Goal: Information Seeking & Learning: Learn about a topic

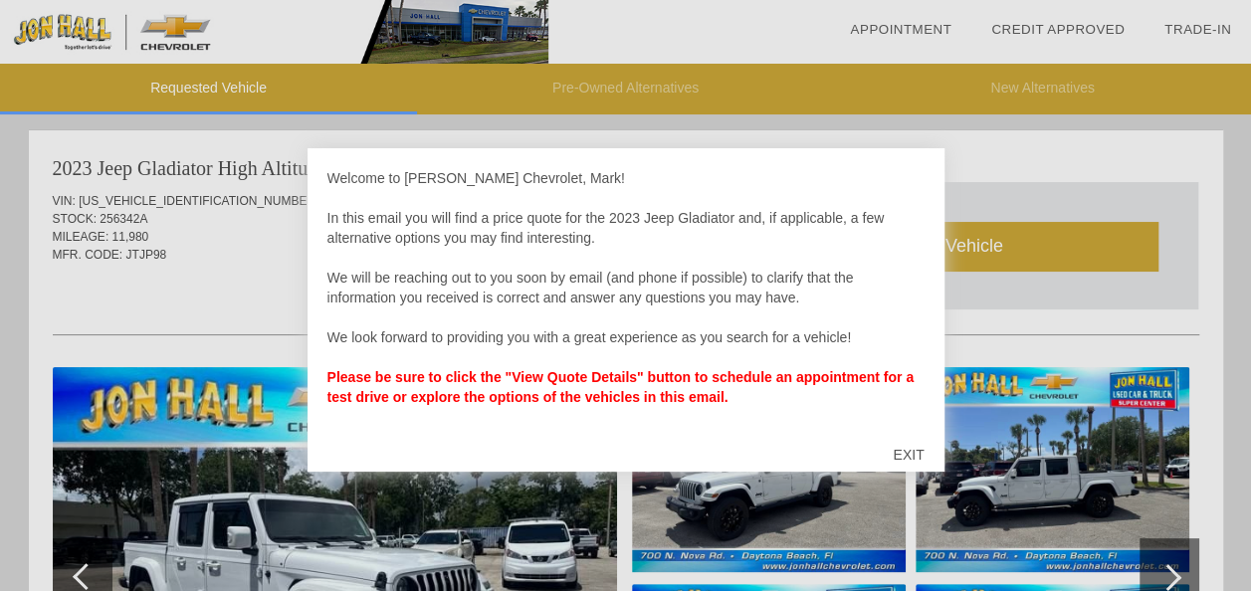
click at [916, 456] on div "EXIT" at bounding box center [908, 455] width 71 height 60
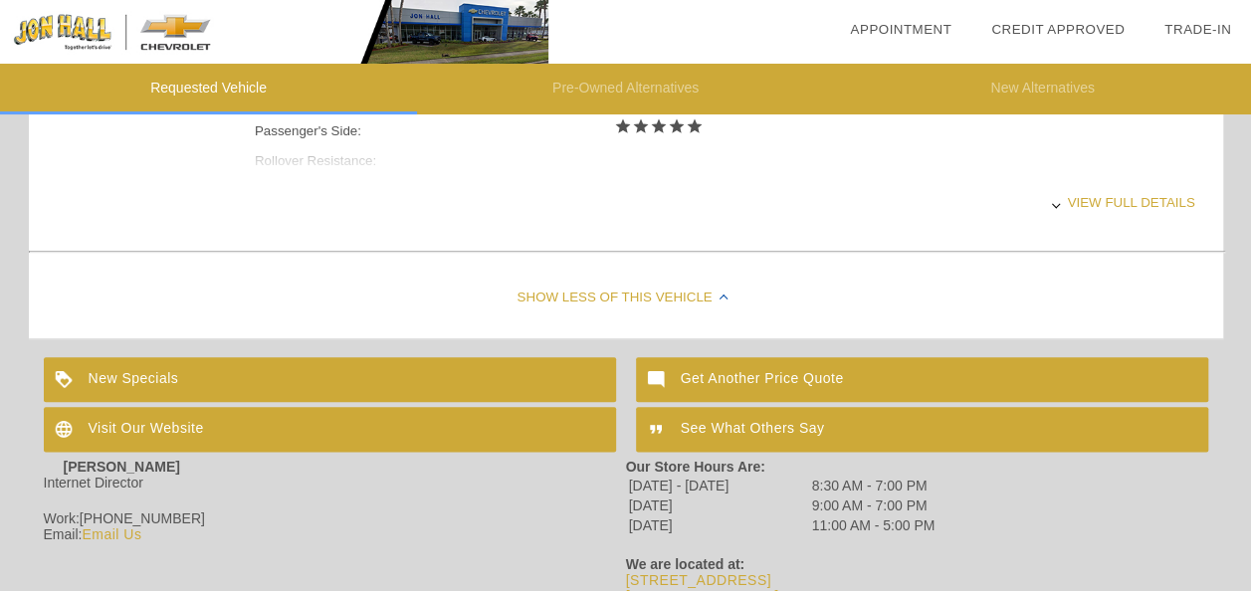
scroll to position [1008, 0]
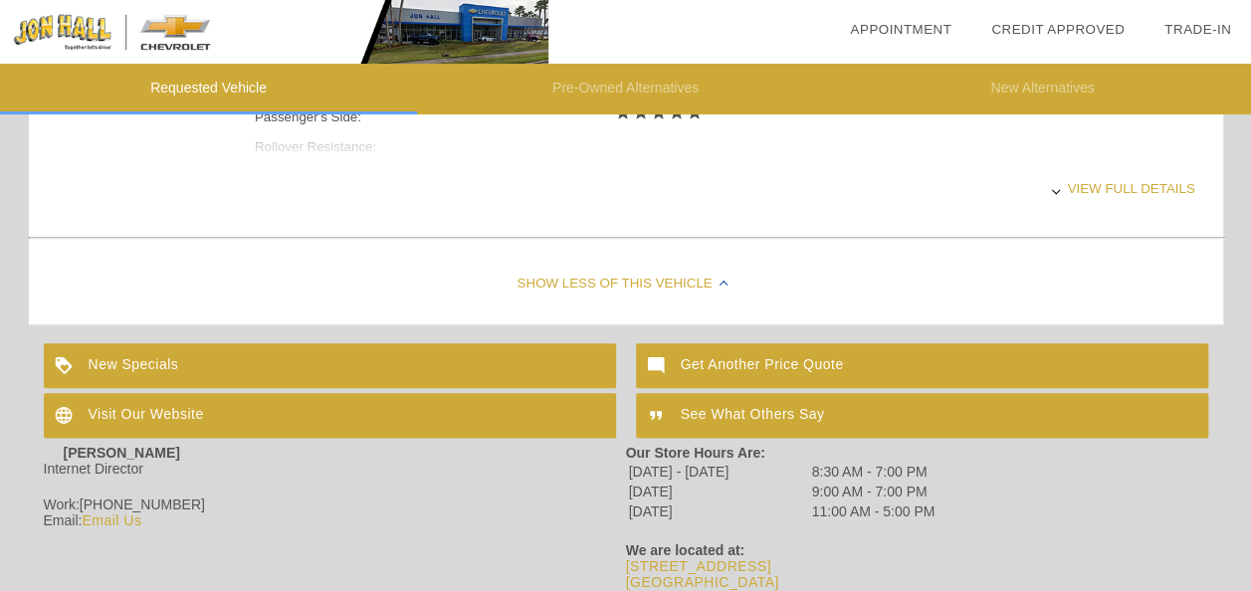
click at [1065, 194] on div "View full details" at bounding box center [725, 188] width 940 height 49
click at [1064, 182] on div "View less details" at bounding box center [725, 188] width 940 height 49
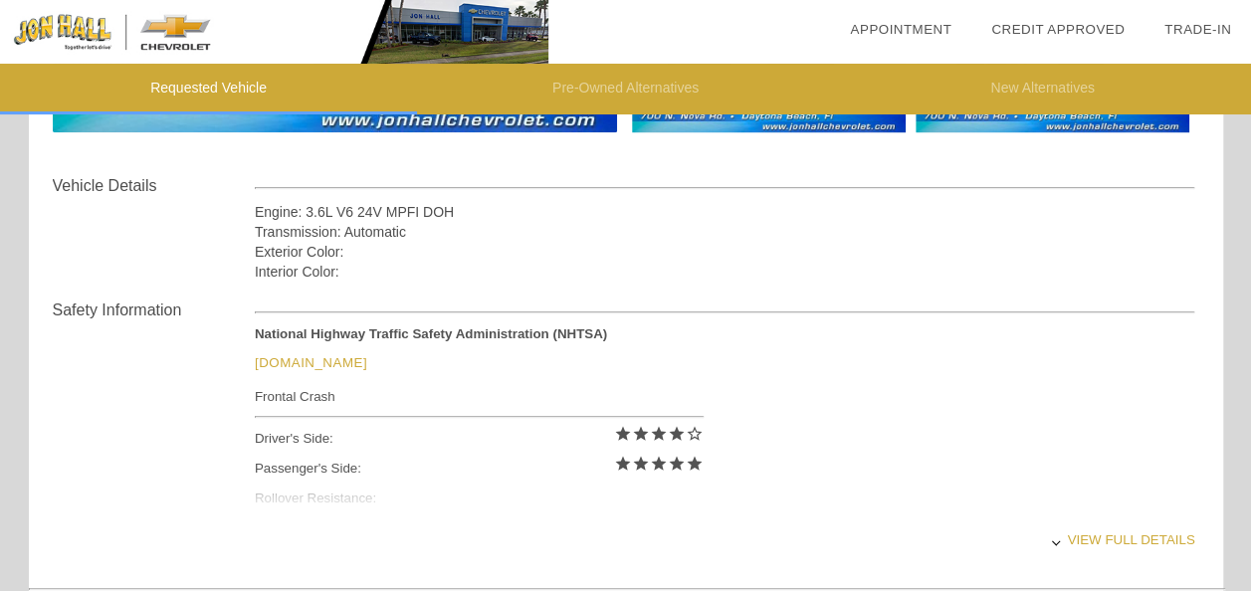
scroll to position [583, 0]
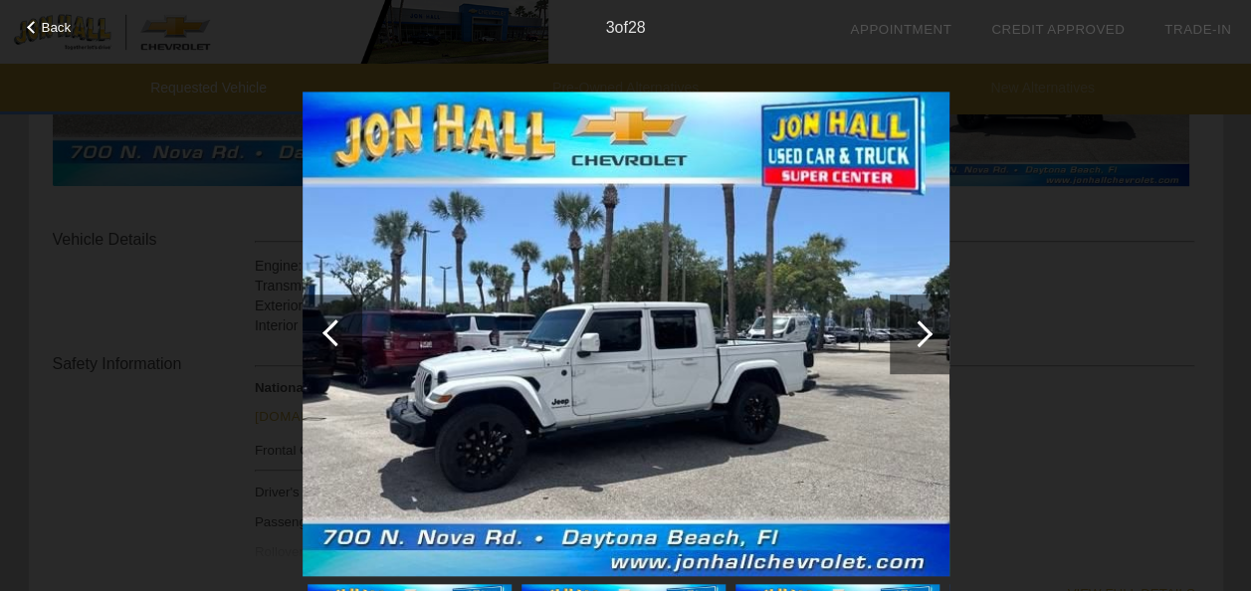
scroll to position [609, 0]
click at [921, 339] on div at bounding box center [918, 333] width 27 height 27
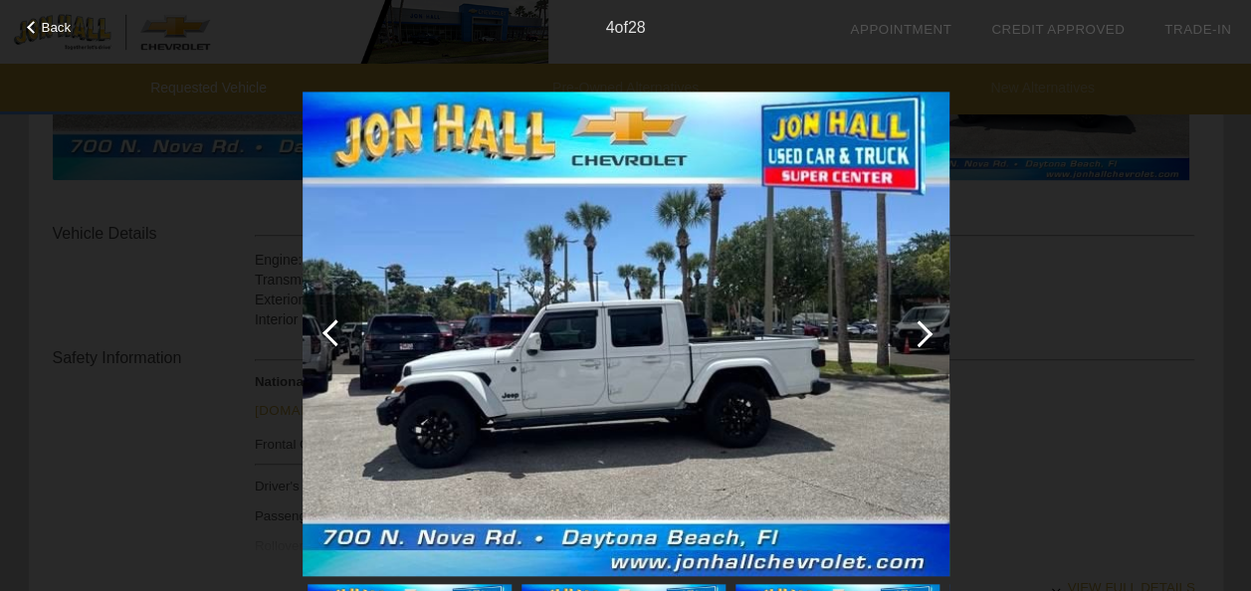
click at [921, 339] on div at bounding box center [918, 333] width 27 height 27
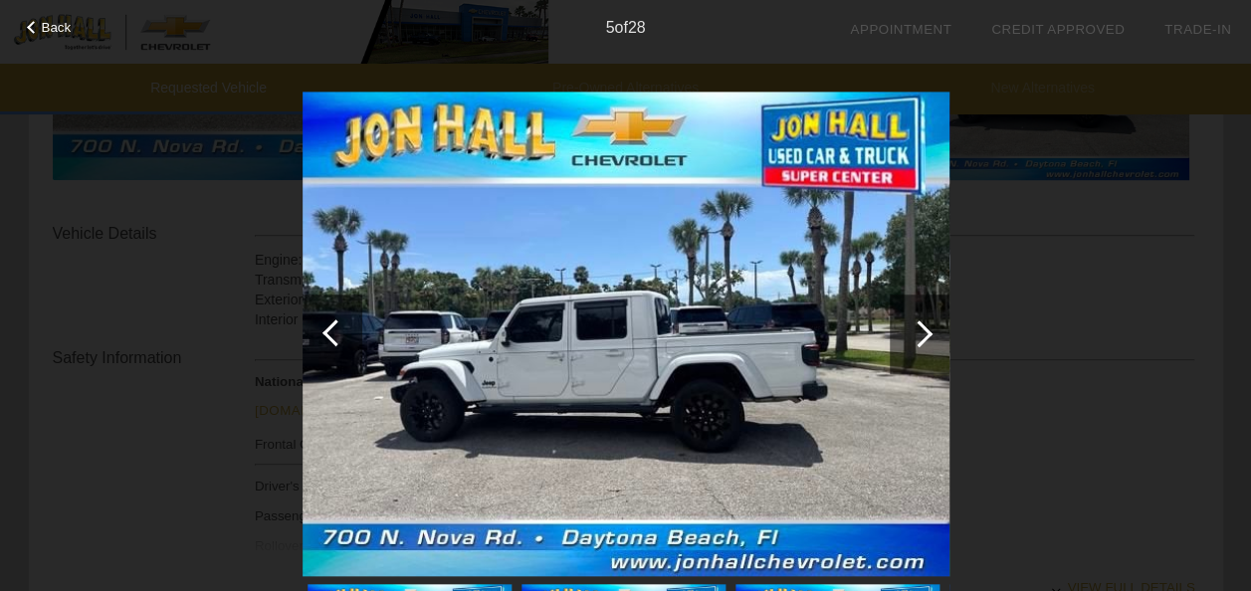
click at [921, 339] on div at bounding box center [918, 333] width 27 height 27
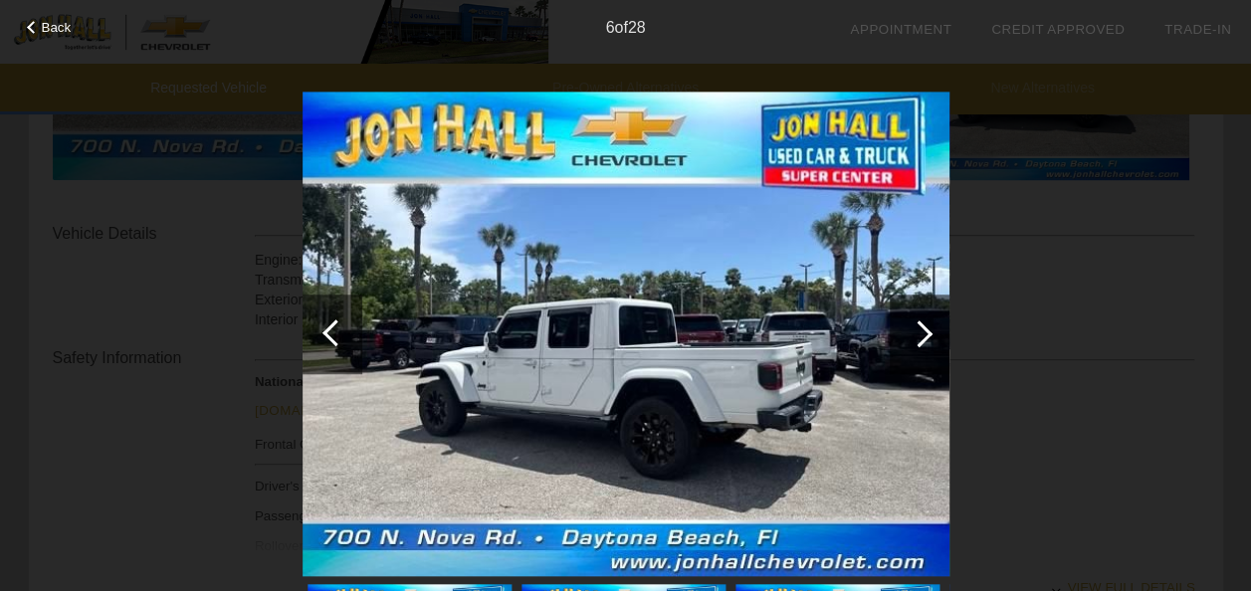
click at [921, 339] on div at bounding box center [918, 333] width 27 height 27
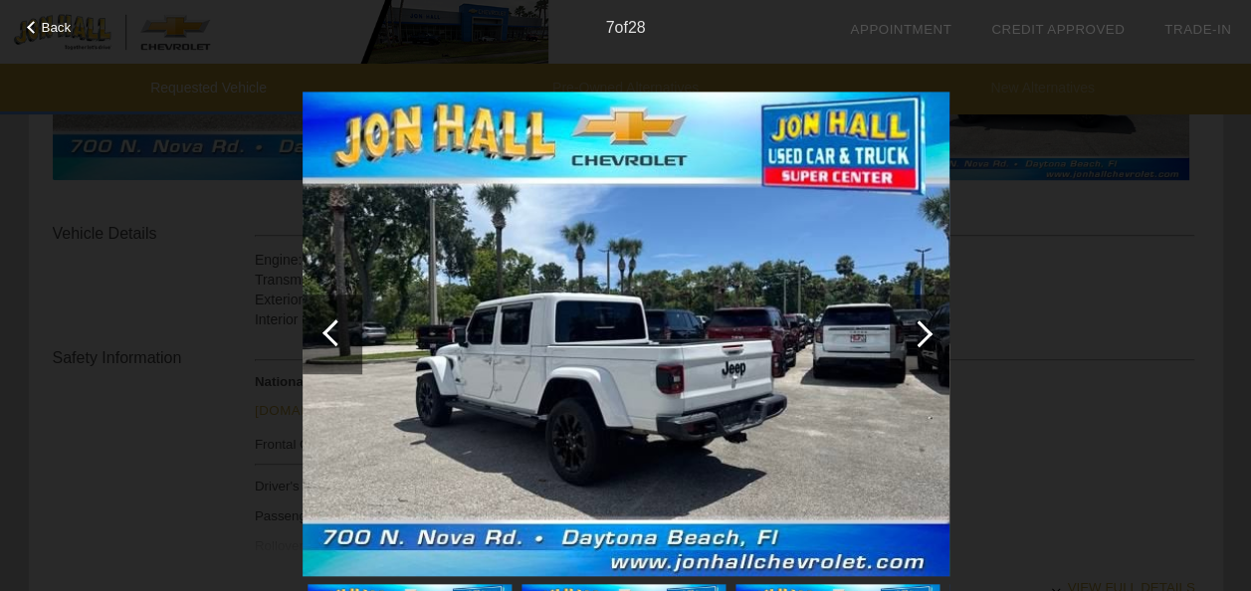
click at [921, 339] on div at bounding box center [918, 333] width 27 height 27
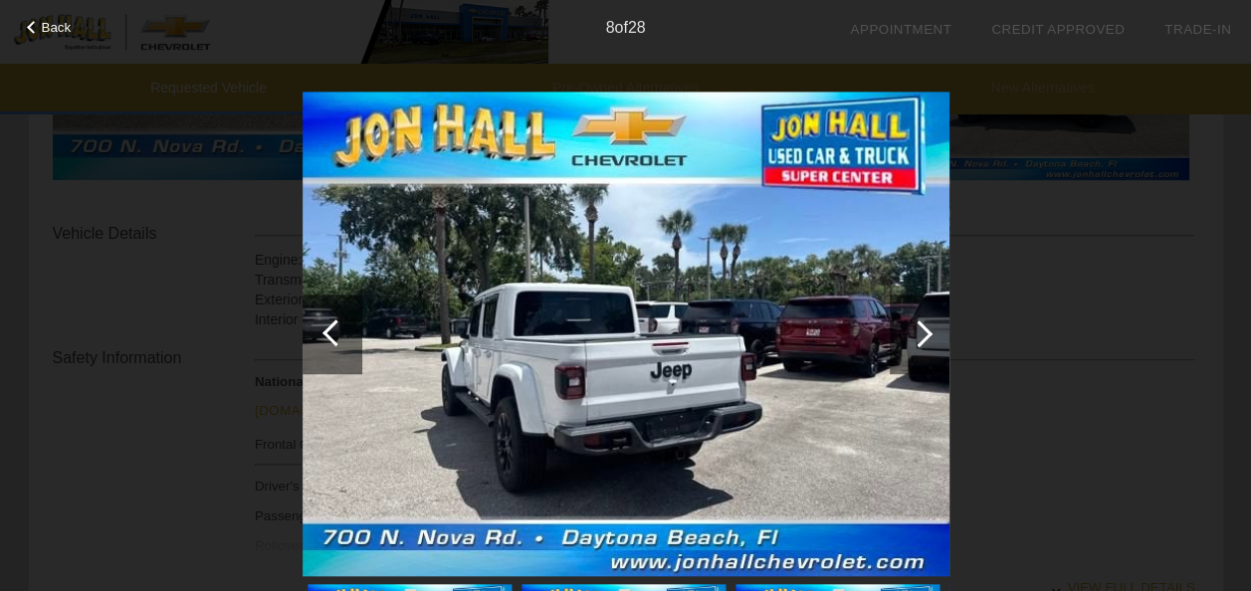
click at [921, 339] on div at bounding box center [918, 333] width 27 height 27
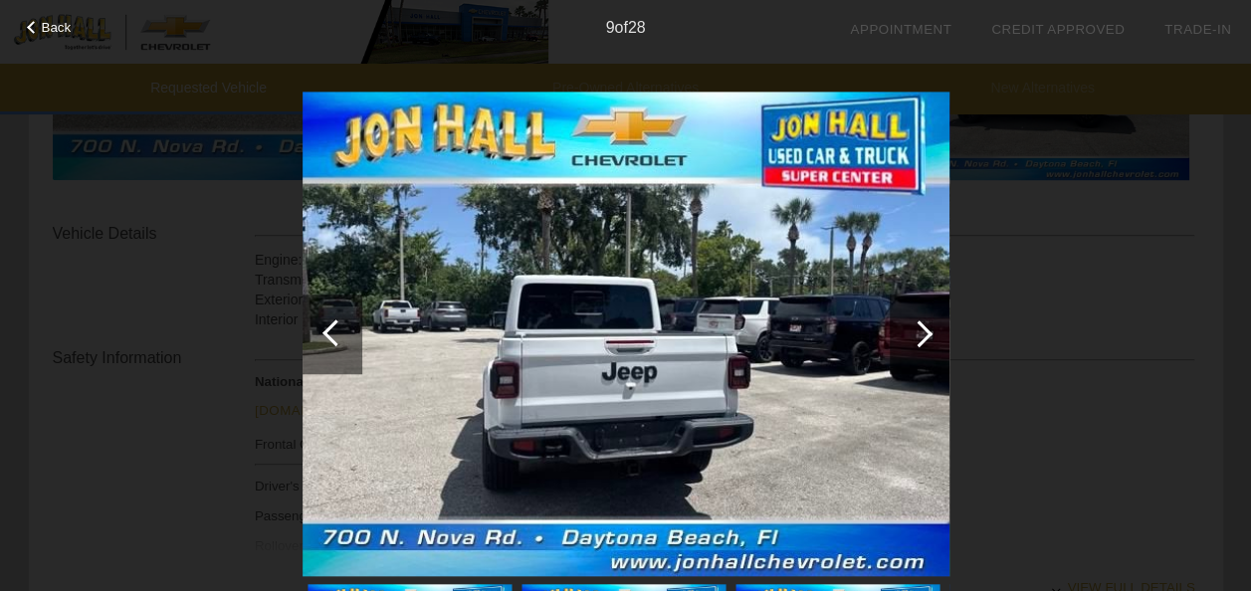
click at [921, 339] on div at bounding box center [918, 333] width 27 height 27
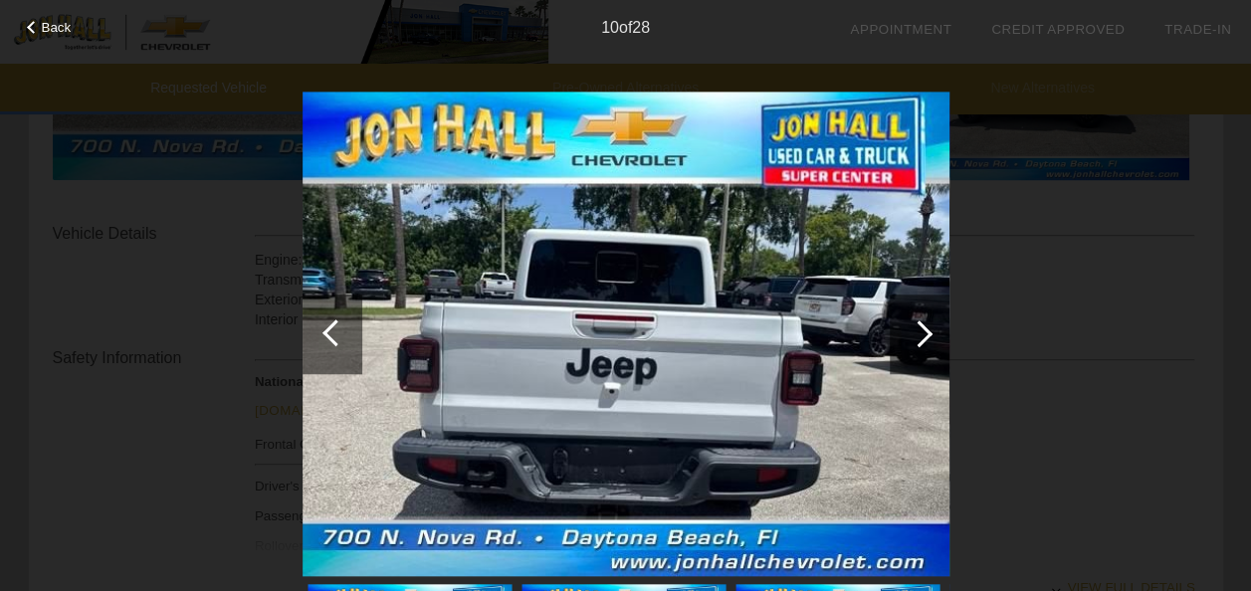
click at [921, 339] on div at bounding box center [918, 333] width 27 height 27
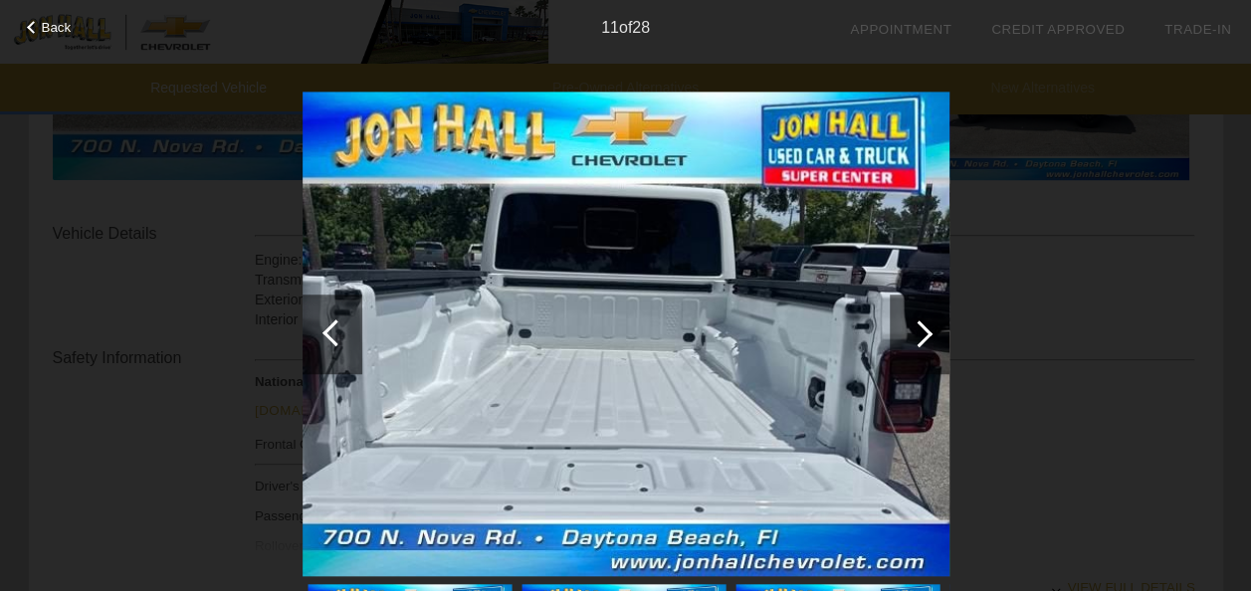
click at [921, 339] on div at bounding box center [918, 333] width 27 height 27
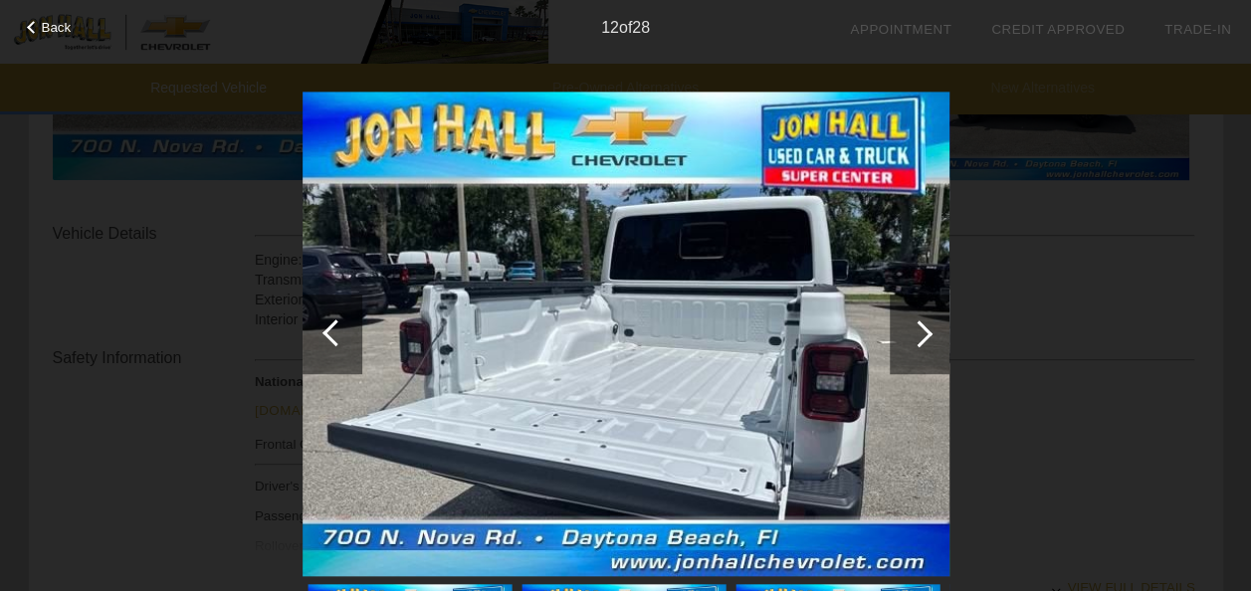
click at [921, 339] on div at bounding box center [918, 333] width 27 height 27
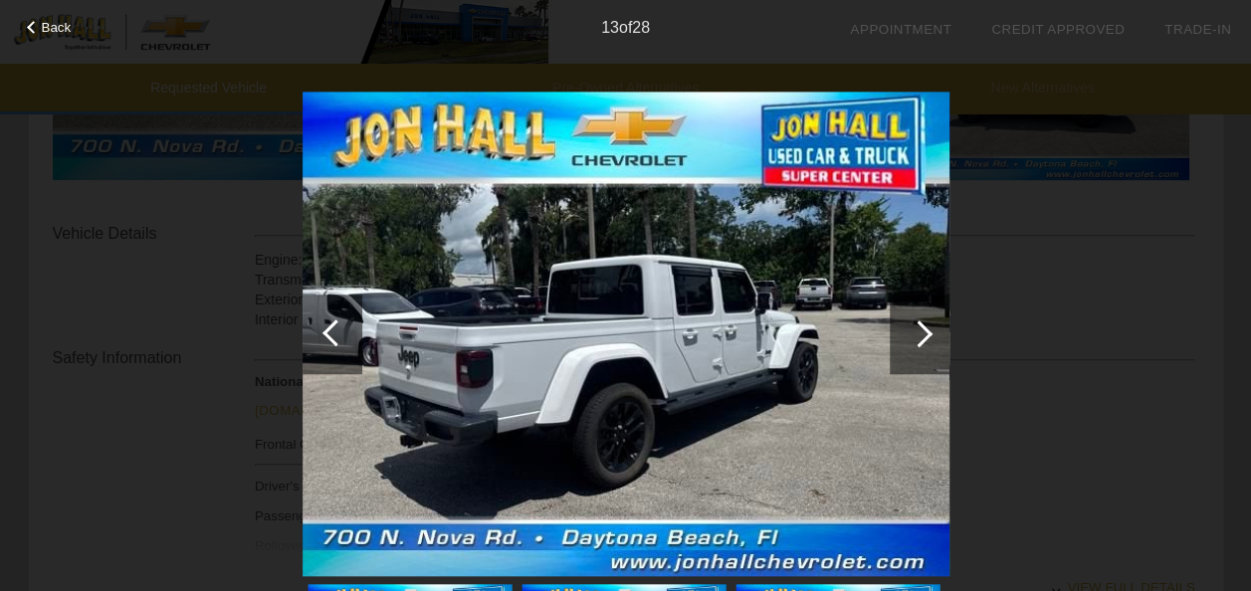
click at [921, 339] on div at bounding box center [918, 333] width 27 height 27
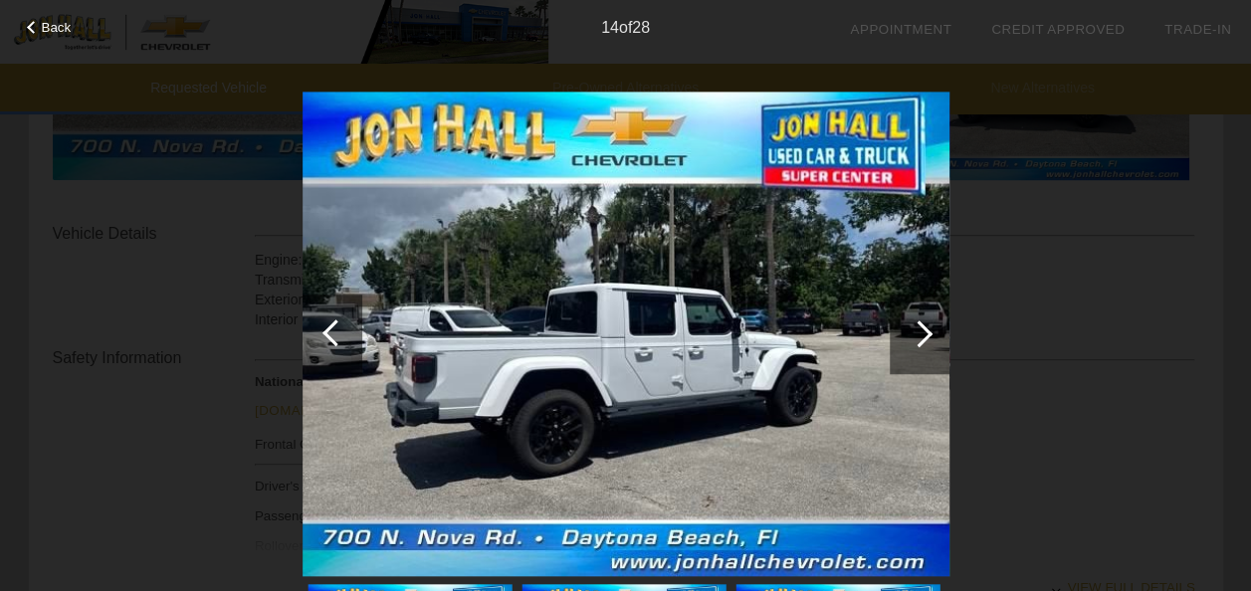
click at [921, 339] on div at bounding box center [918, 333] width 27 height 27
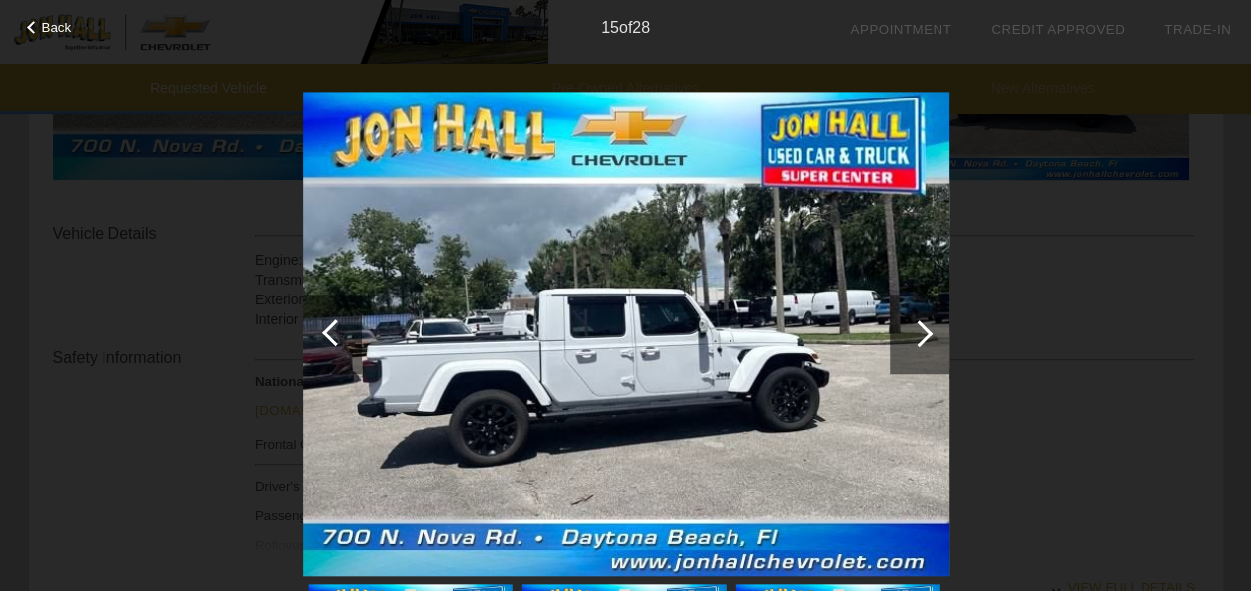
click at [921, 339] on div at bounding box center [918, 333] width 27 height 27
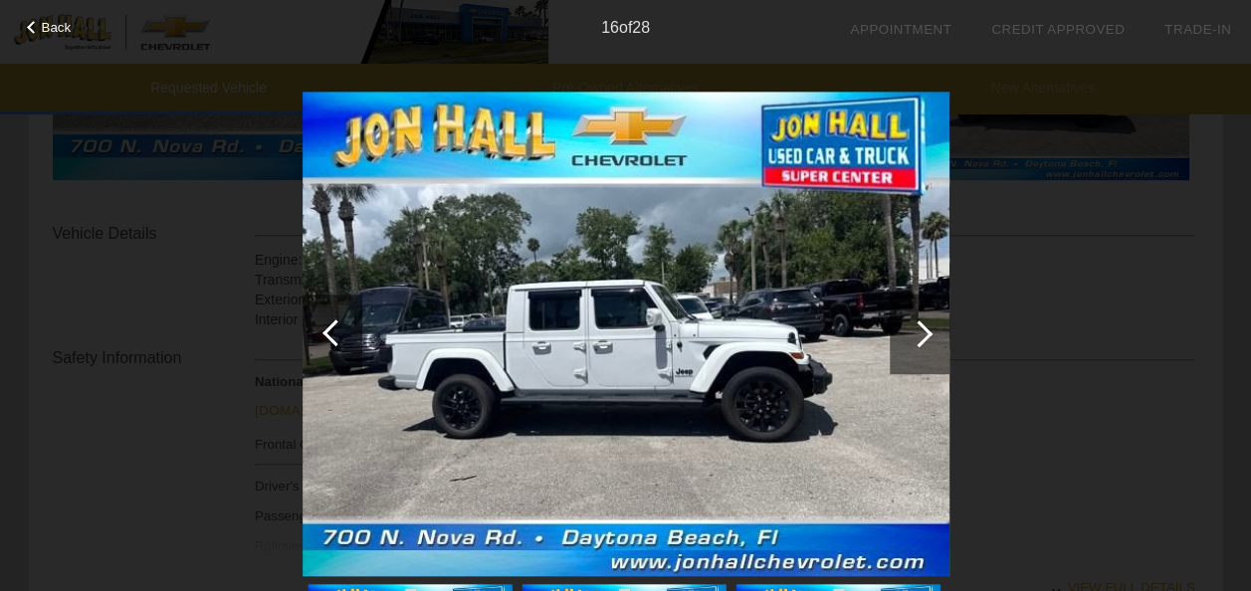
click at [921, 339] on div at bounding box center [918, 333] width 27 height 27
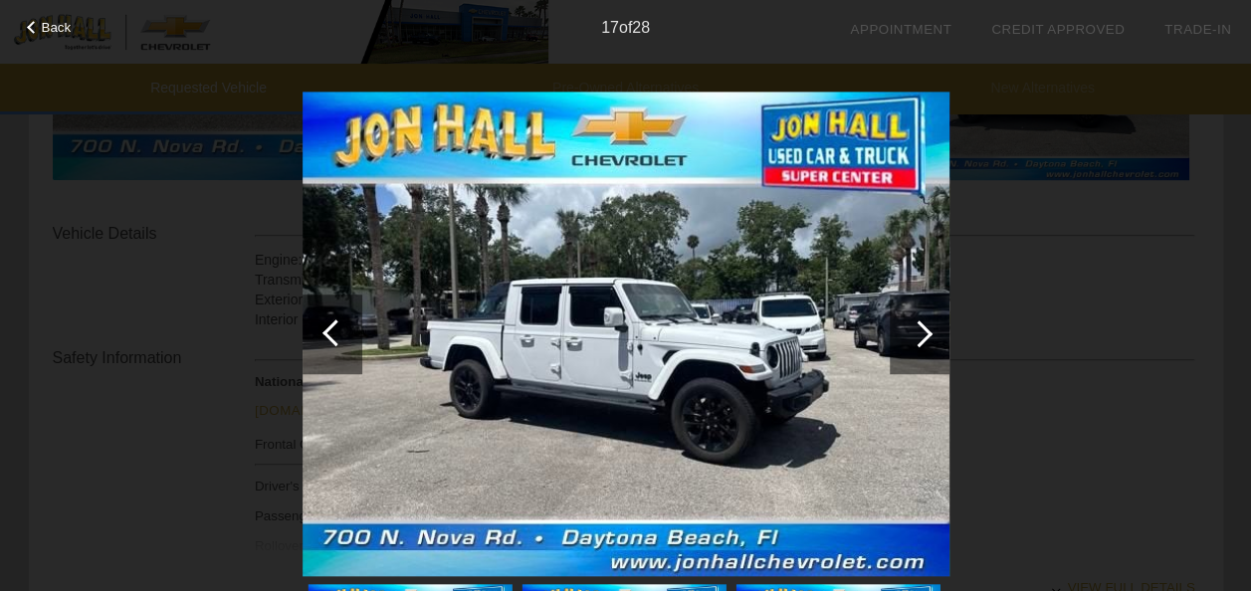
click at [921, 339] on div at bounding box center [918, 333] width 27 height 27
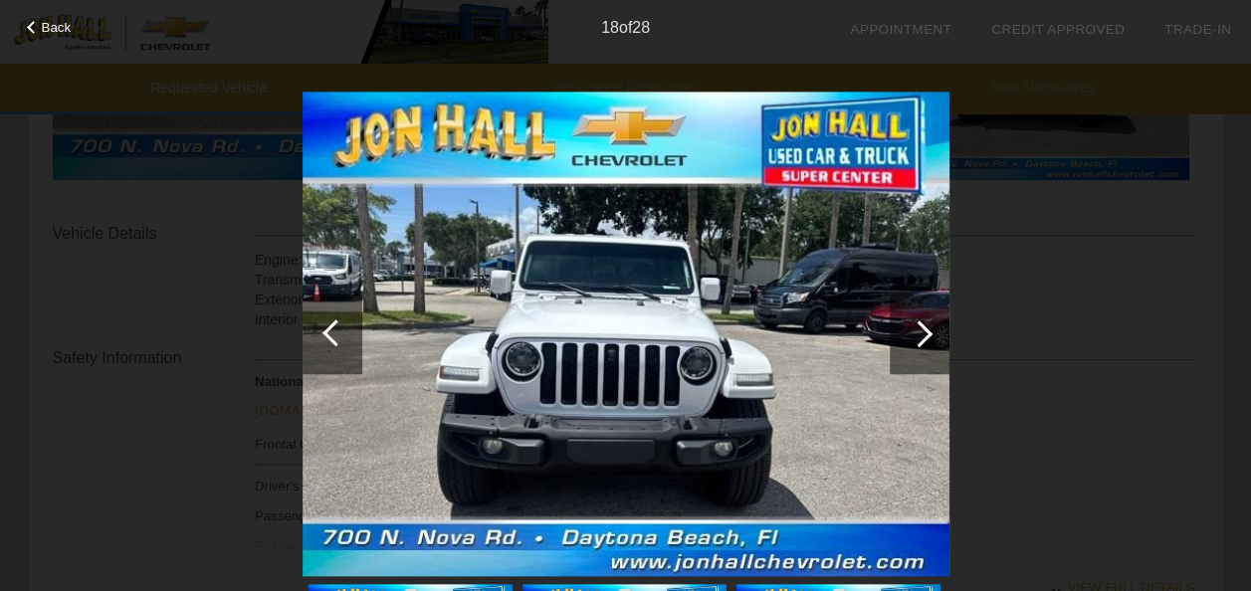
click at [921, 339] on div at bounding box center [918, 333] width 27 height 27
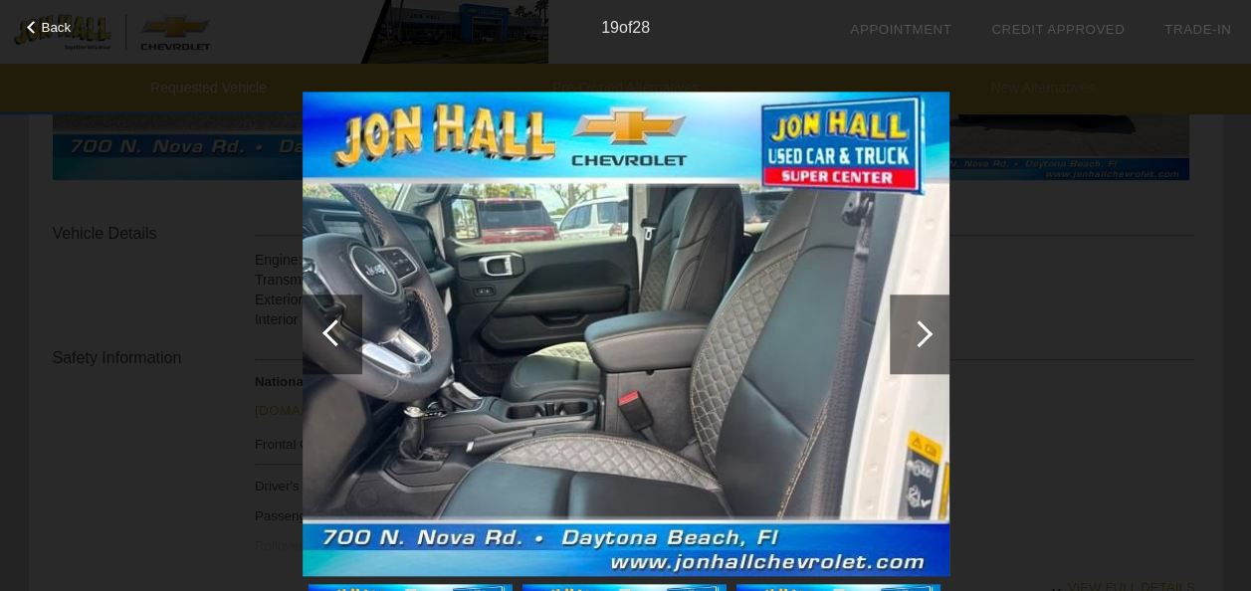
click at [921, 339] on div at bounding box center [918, 333] width 27 height 27
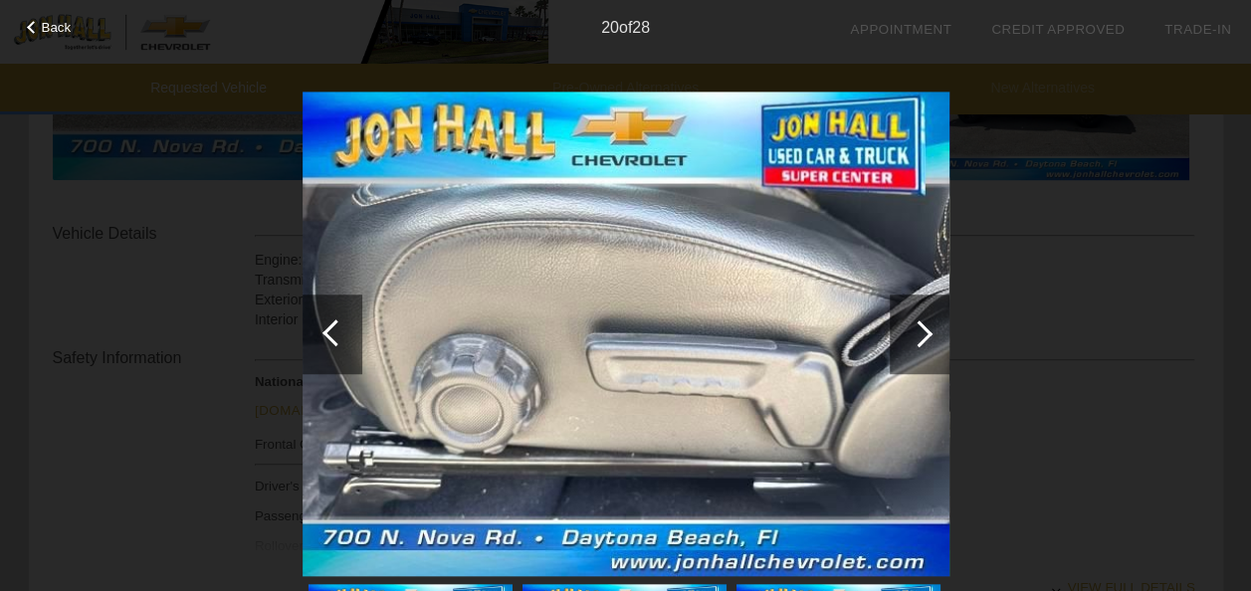
click at [921, 339] on div at bounding box center [918, 333] width 27 height 27
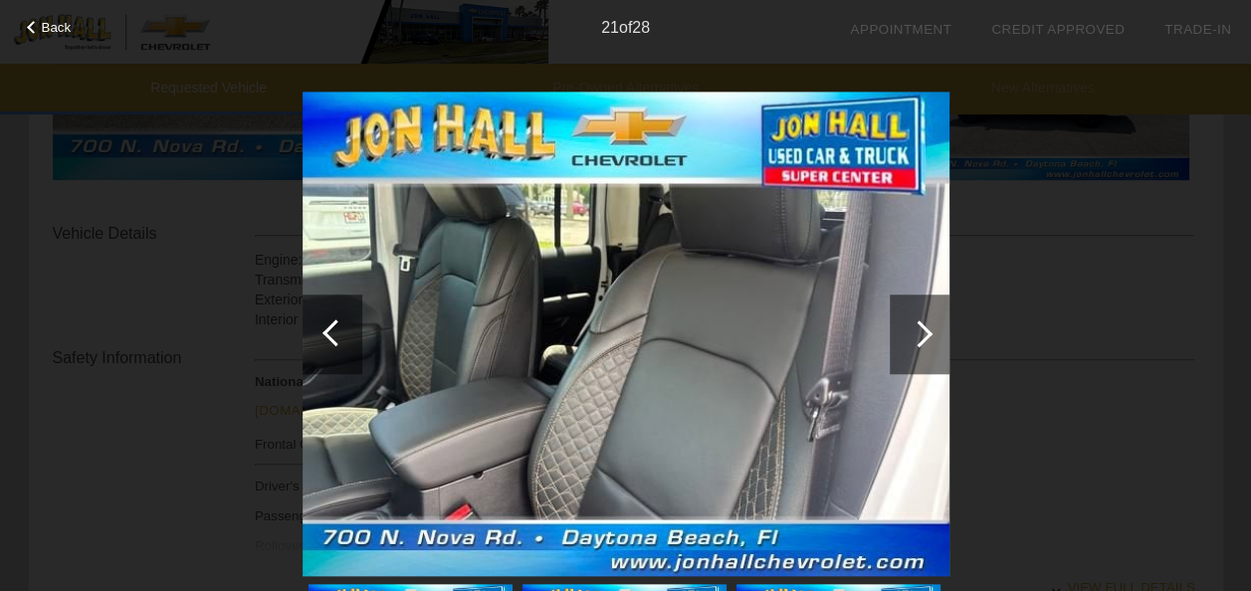
click at [921, 339] on div at bounding box center [918, 333] width 27 height 27
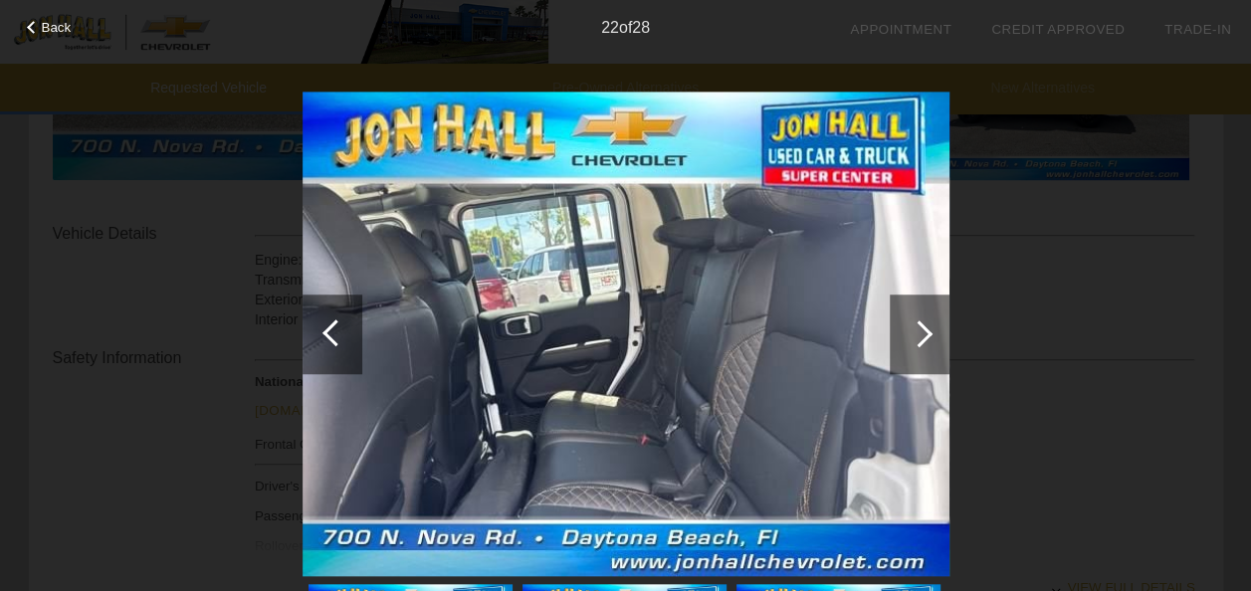
click at [921, 339] on div at bounding box center [918, 333] width 27 height 27
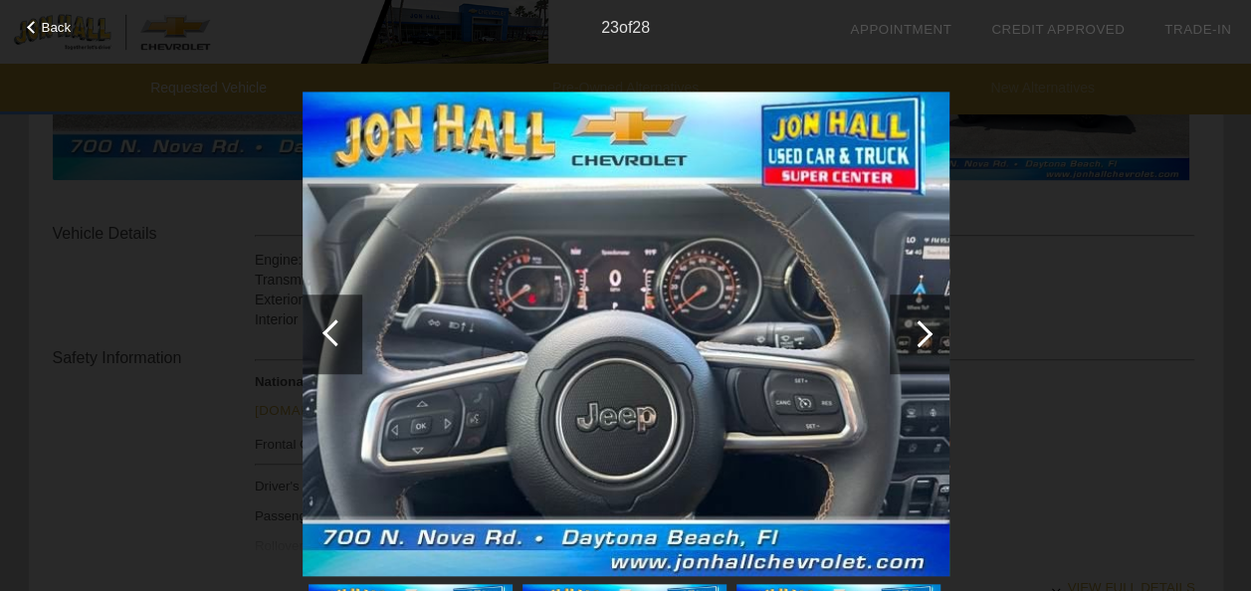
click at [921, 339] on div at bounding box center [918, 333] width 27 height 27
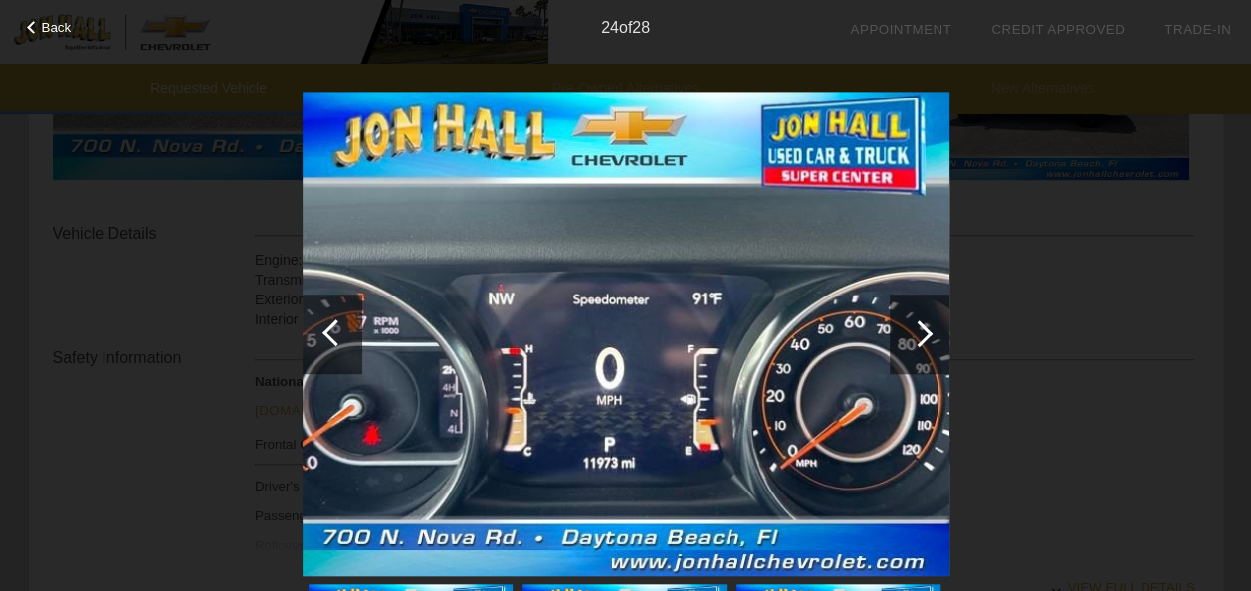
click at [921, 339] on div at bounding box center [918, 333] width 27 height 27
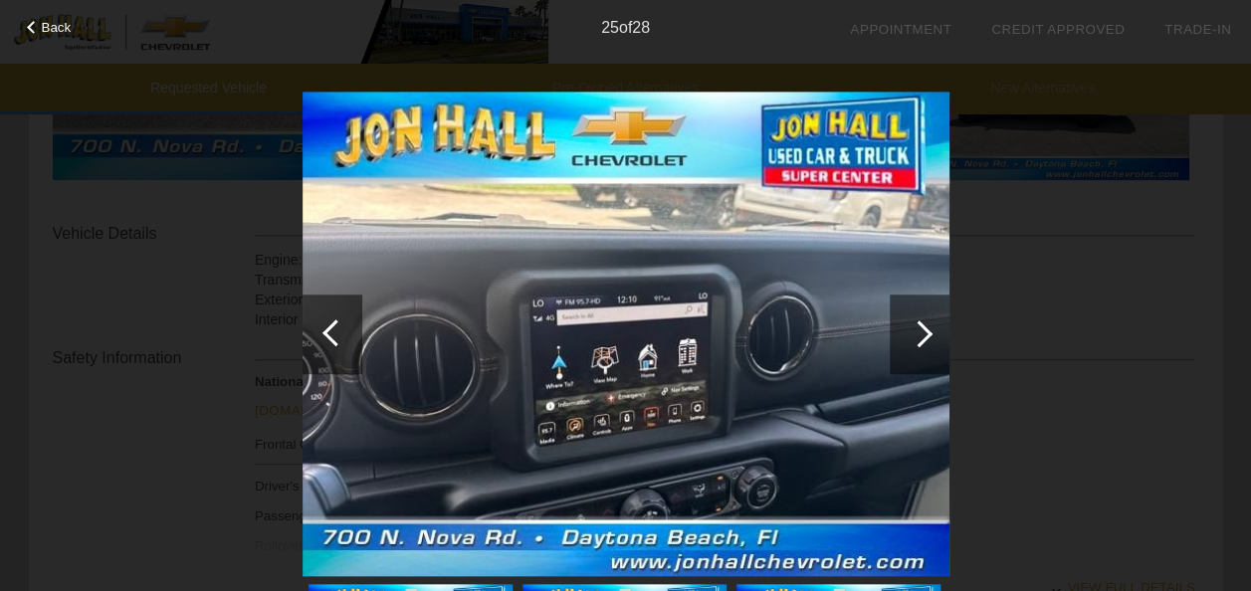
click at [921, 339] on div at bounding box center [918, 333] width 27 height 27
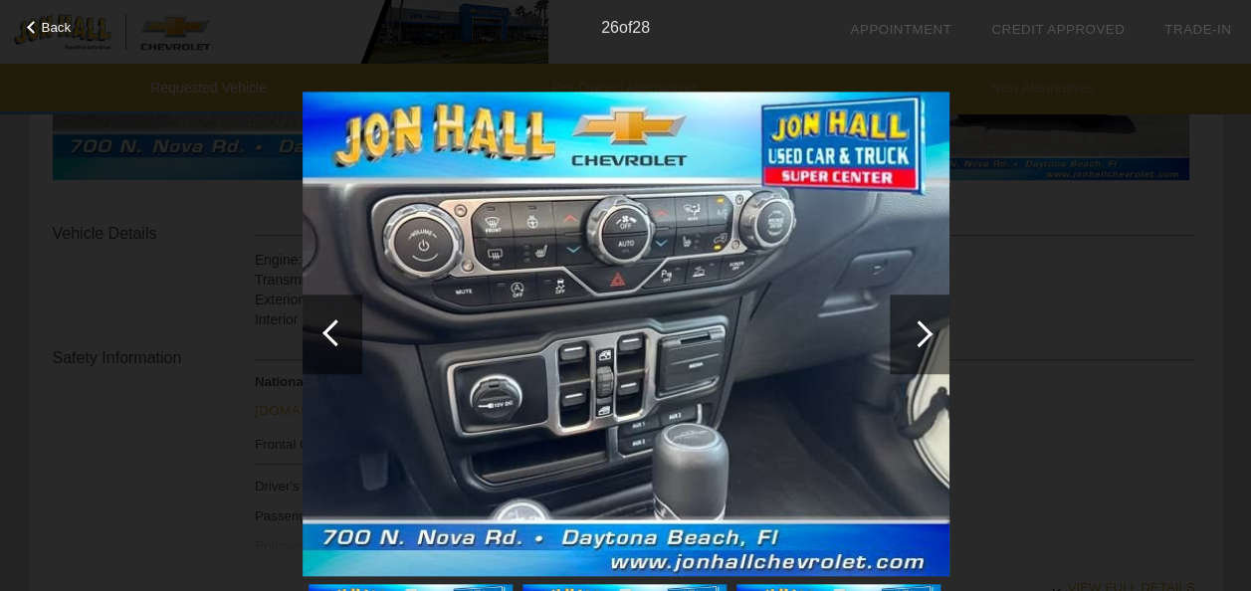
click at [921, 339] on div at bounding box center [918, 333] width 27 height 27
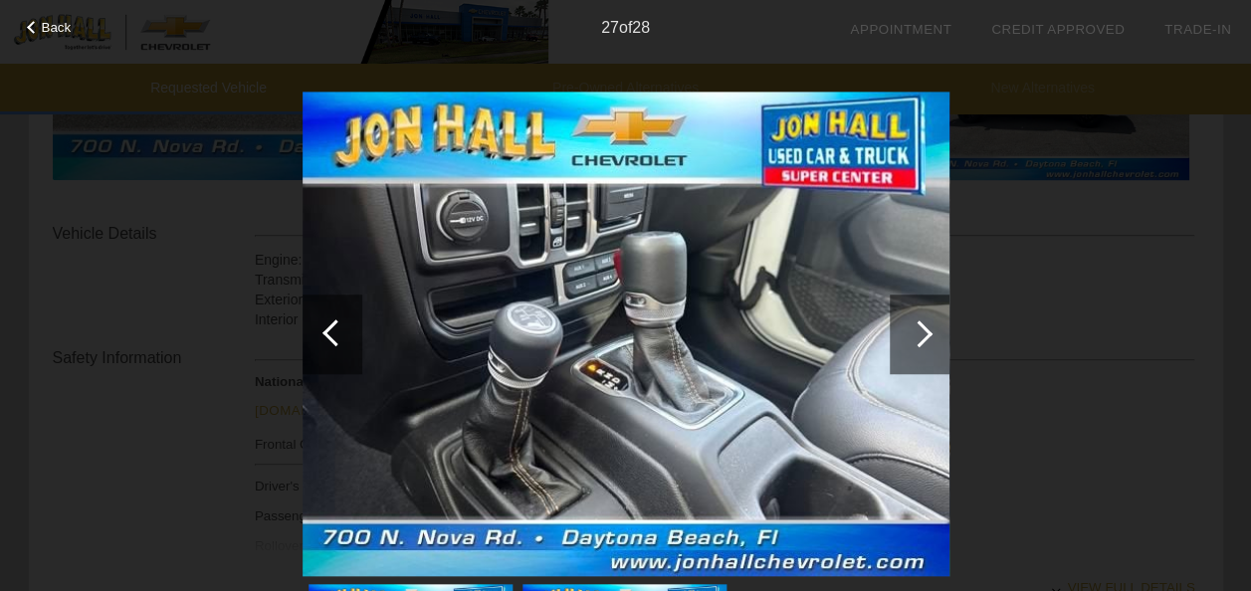
click at [921, 339] on div at bounding box center [918, 333] width 27 height 27
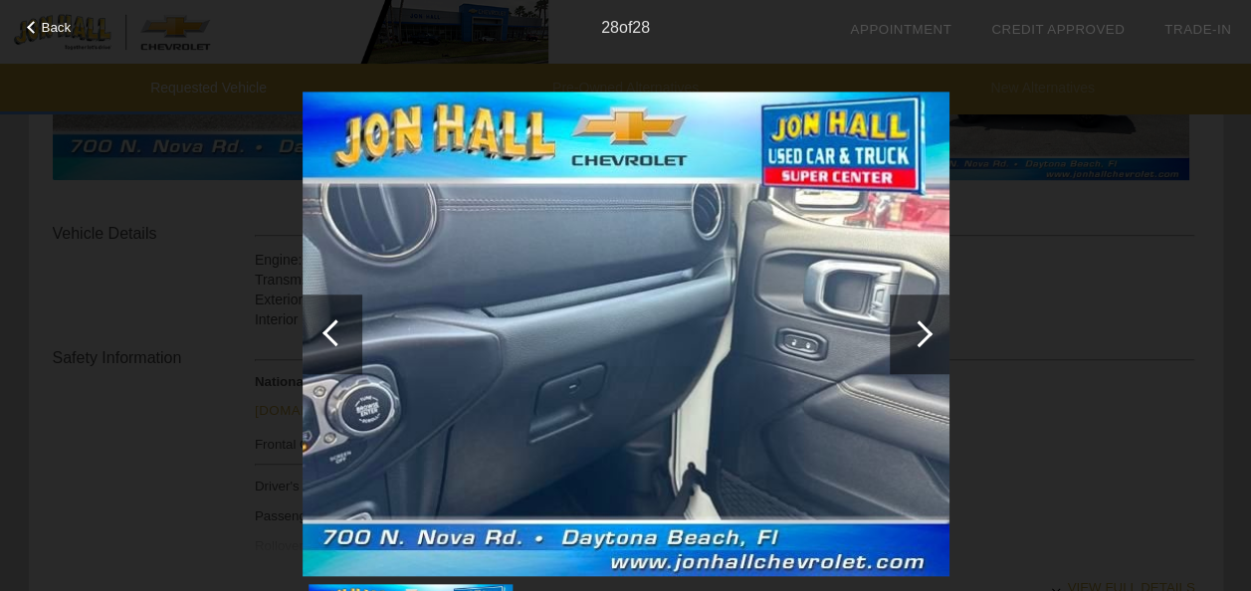
click at [921, 339] on div at bounding box center [918, 333] width 27 height 27
click at [320, 328] on div at bounding box center [332, 335] width 60 height 80
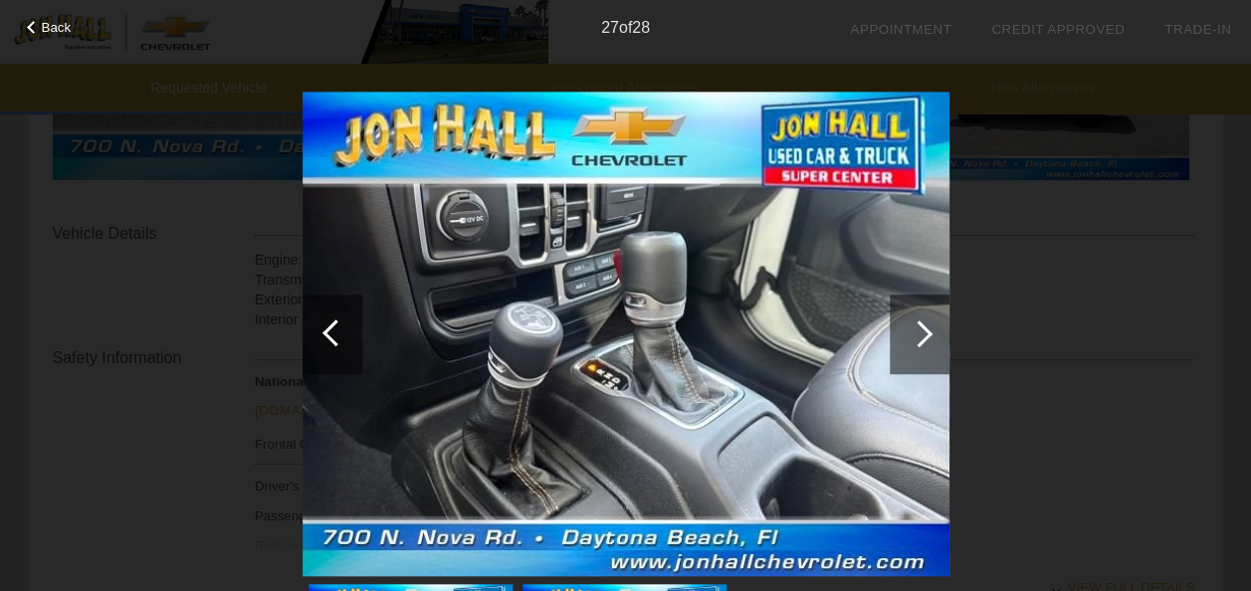
click at [320, 328] on div at bounding box center [332, 335] width 60 height 80
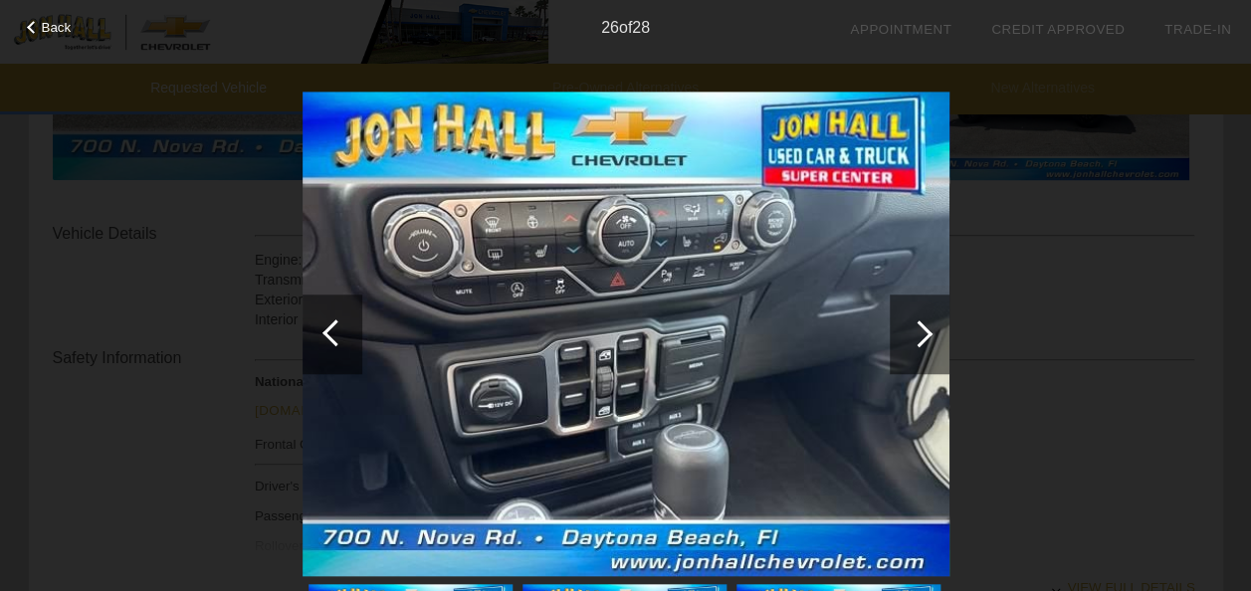
click at [320, 328] on div at bounding box center [332, 335] width 60 height 80
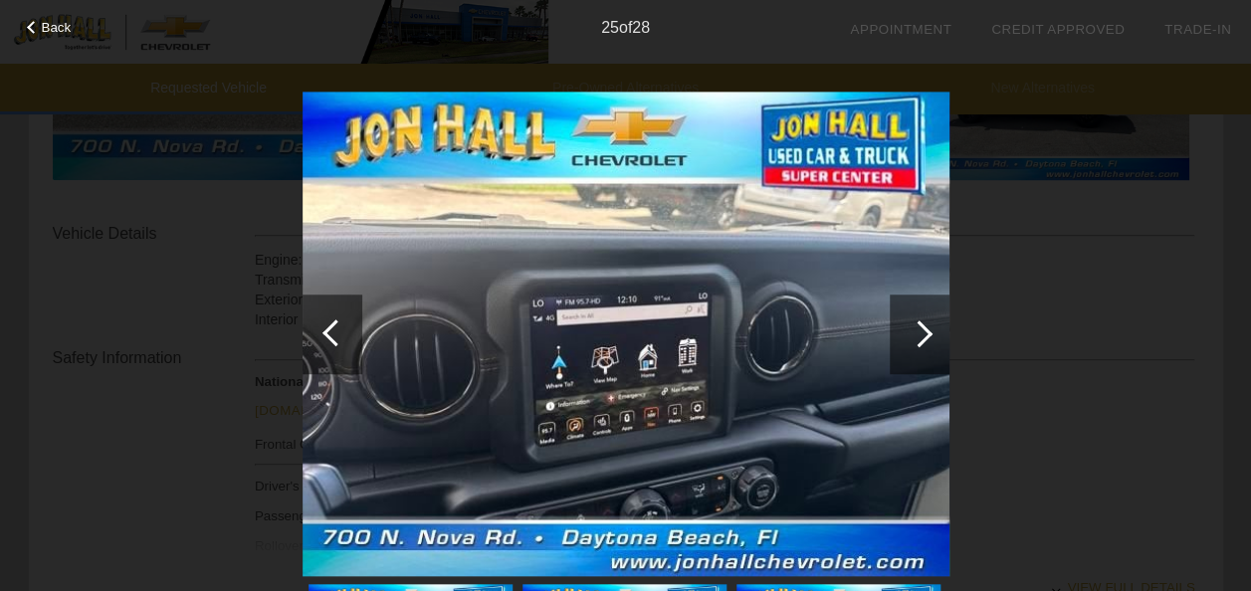
click at [324, 331] on div at bounding box center [335, 332] width 27 height 27
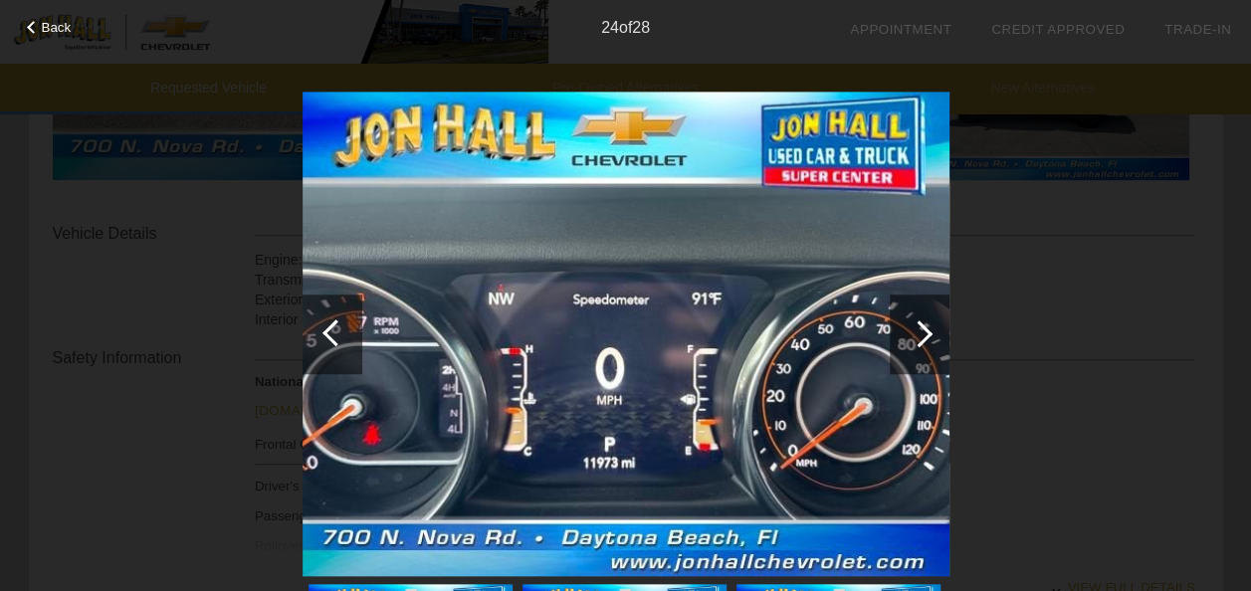
click at [324, 331] on div at bounding box center [335, 332] width 27 height 27
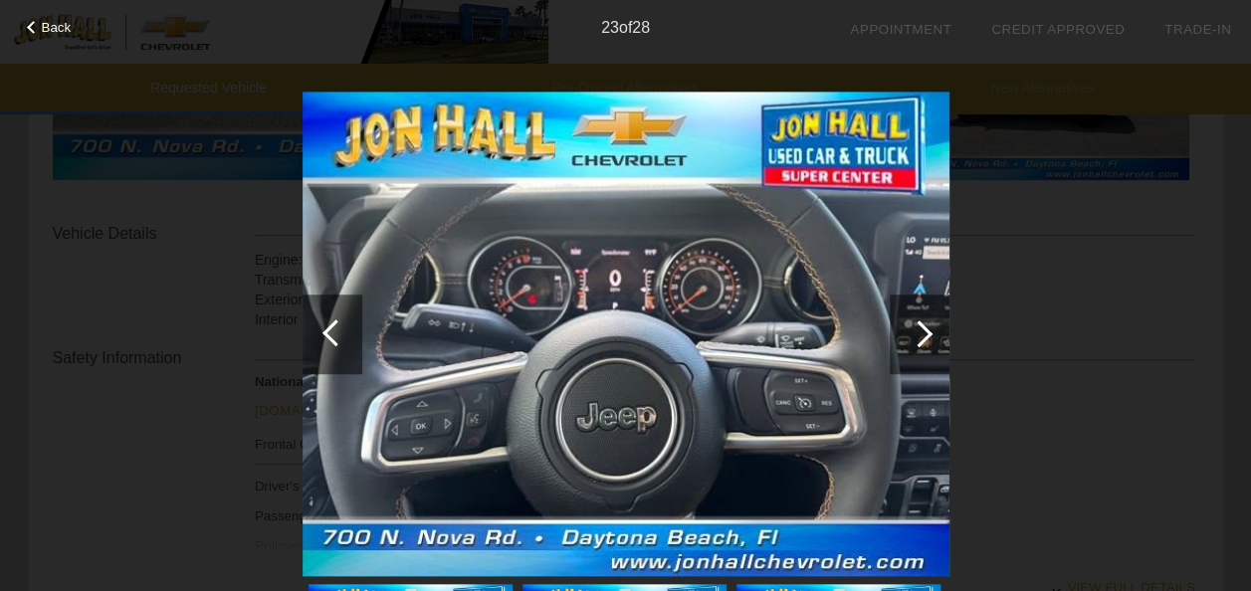
click at [324, 331] on div at bounding box center [335, 332] width 27 height 27
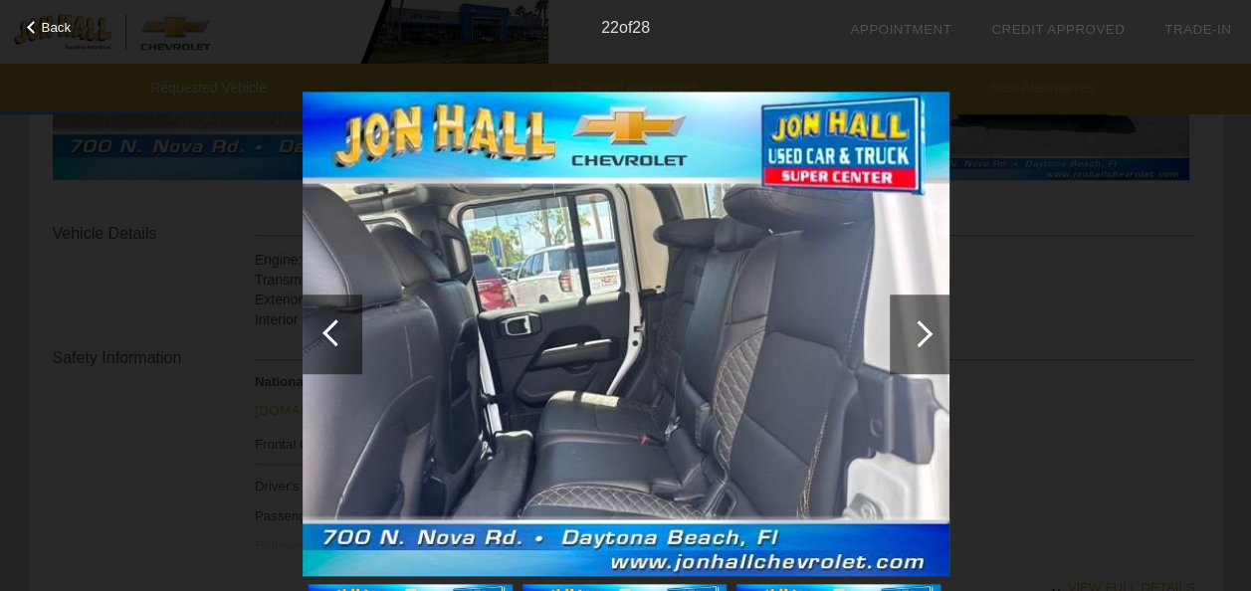
click at [324, 331] on div at bounding box center [335, 332] width 27 height 27
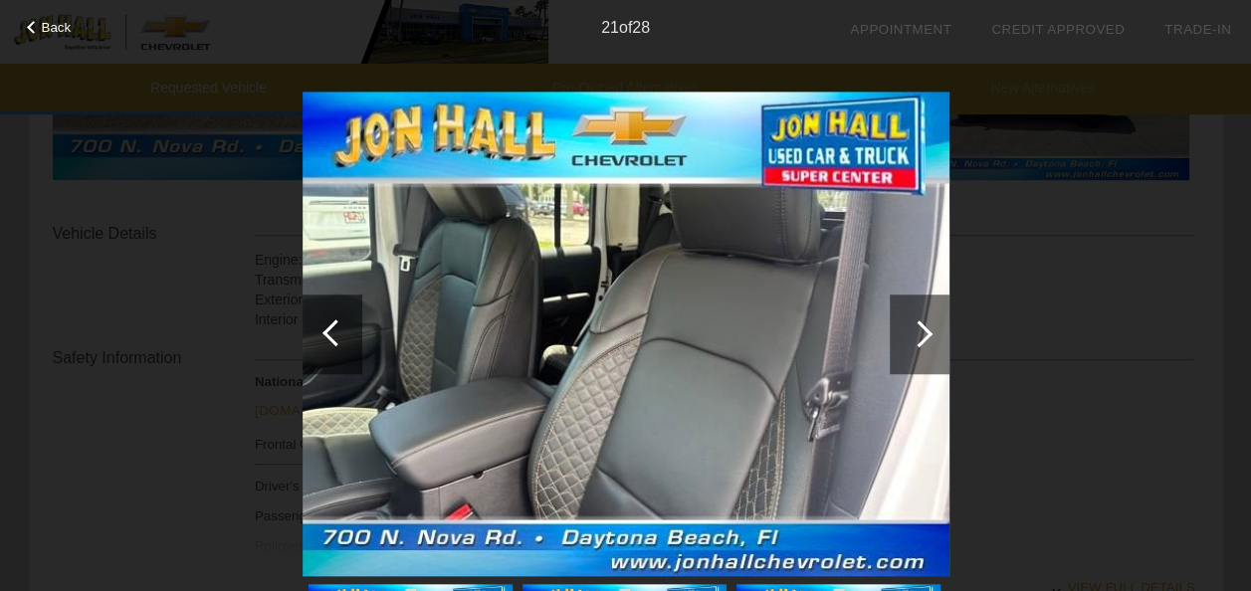
click at [324, 331] on div at bounding box center [335, 332] width 27 height 27
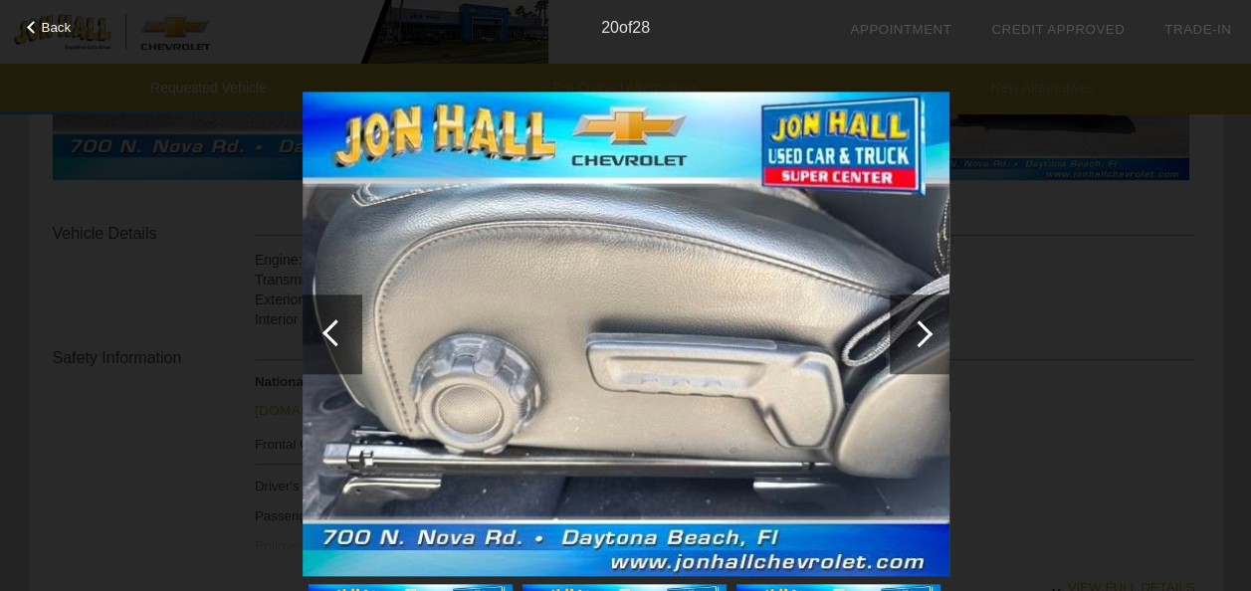
click at [324, 331] on div at bounding box center [335, 332] width 27 height 27
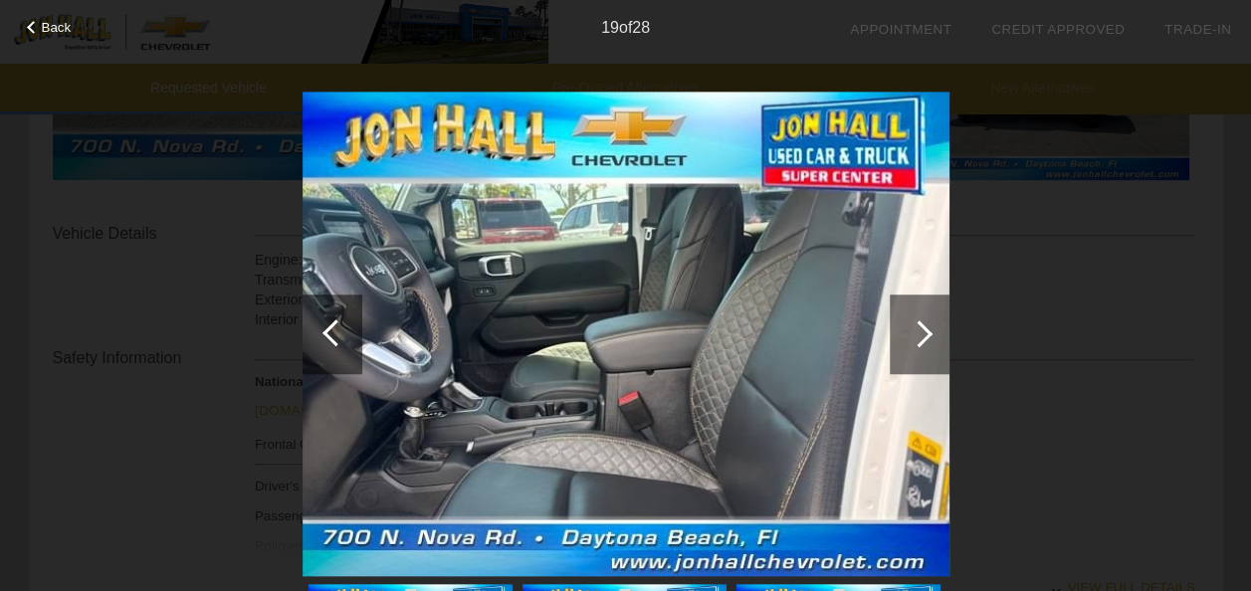
click at [324, 331] on div at bounding box center [335, 332] width 27 height 27
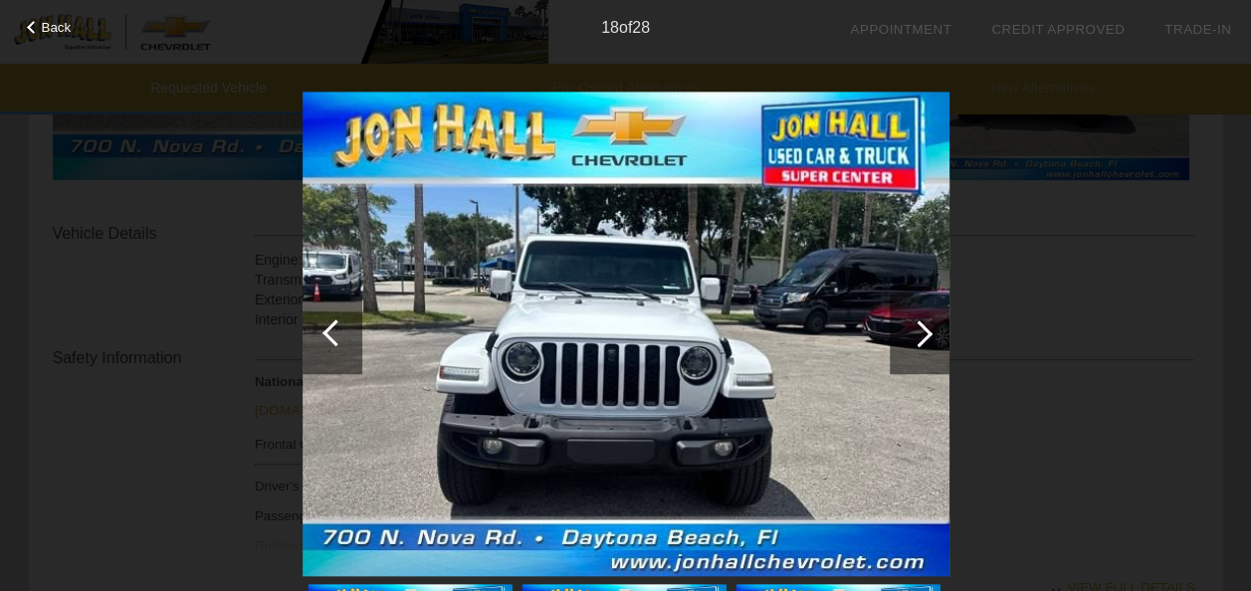
click at [324, 331] on div at bounding box center [335, 332] width 27 height 27
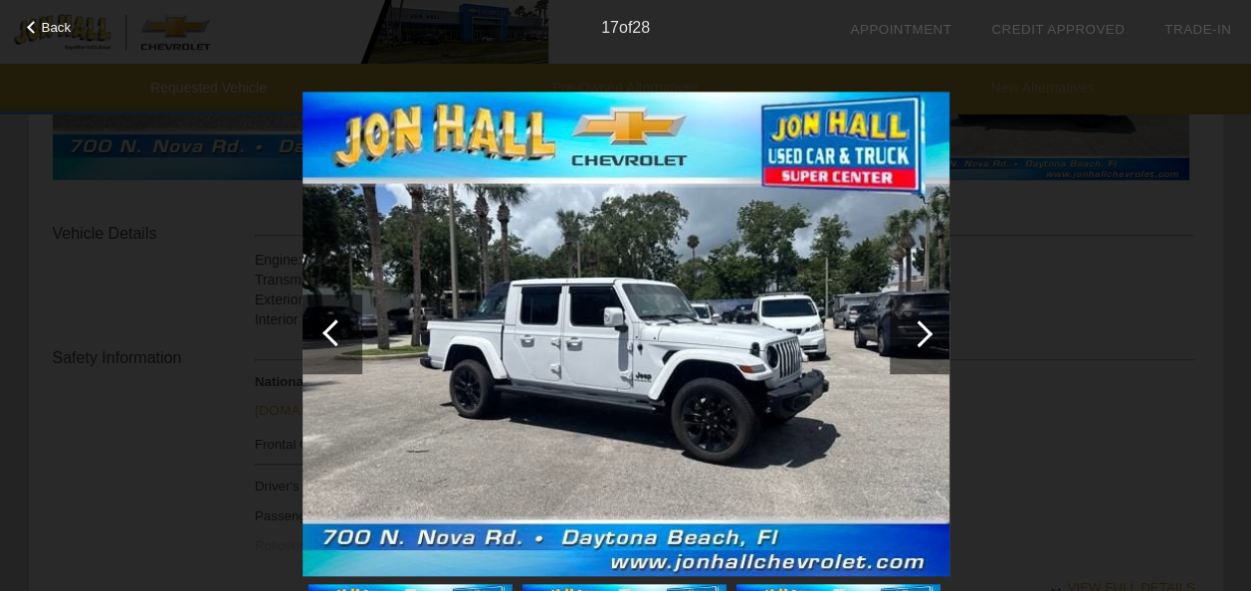
click at [324, 331] on div at bounding box center [335, 332] width 27 height 27
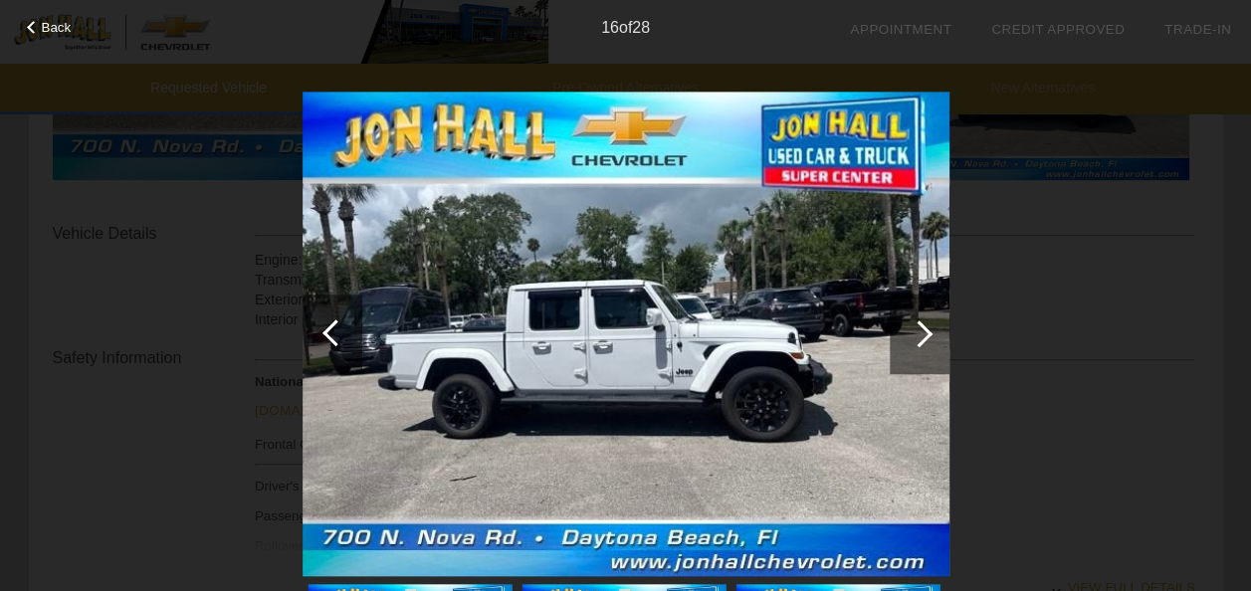
click at [923, 332] on div at bounding box center [918, 333] width 27 height 27
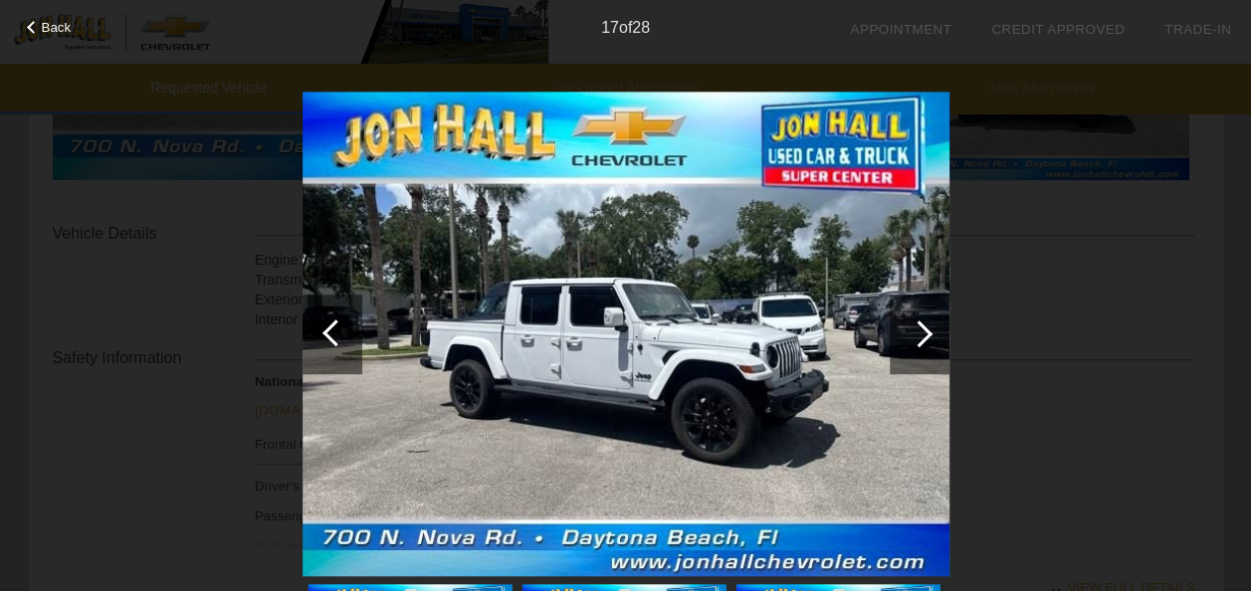
click at [923, 332] on div at bounding box center [918, 333] width 27 height 27
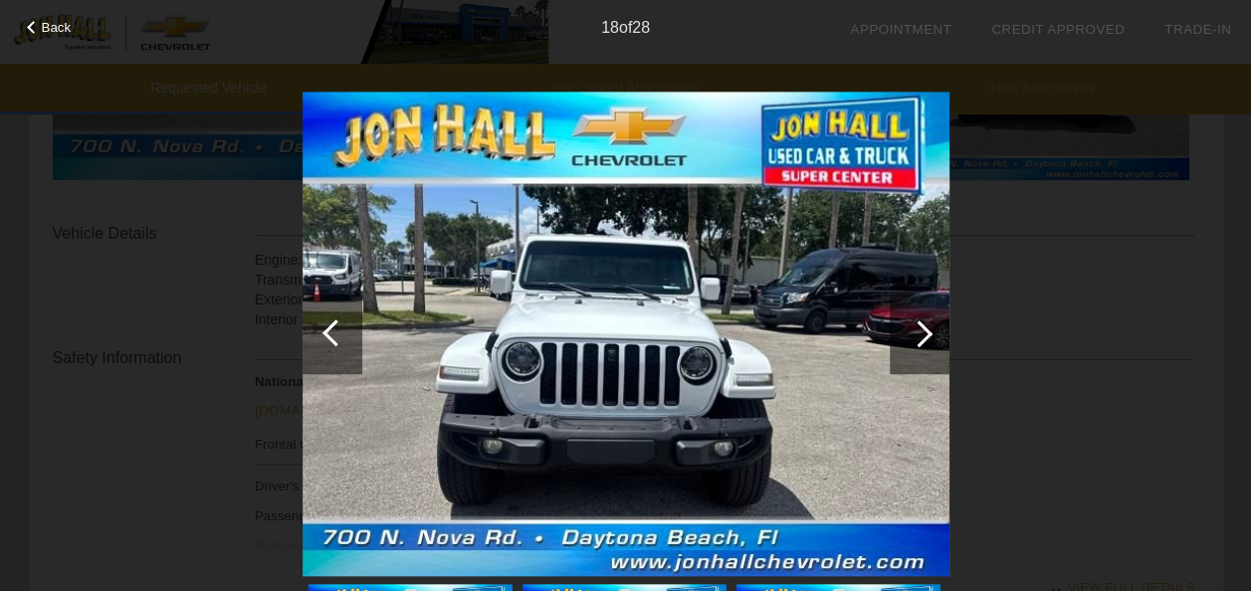
click at [923, 332] on div at bounding box center [918, 333] width 27 height 27
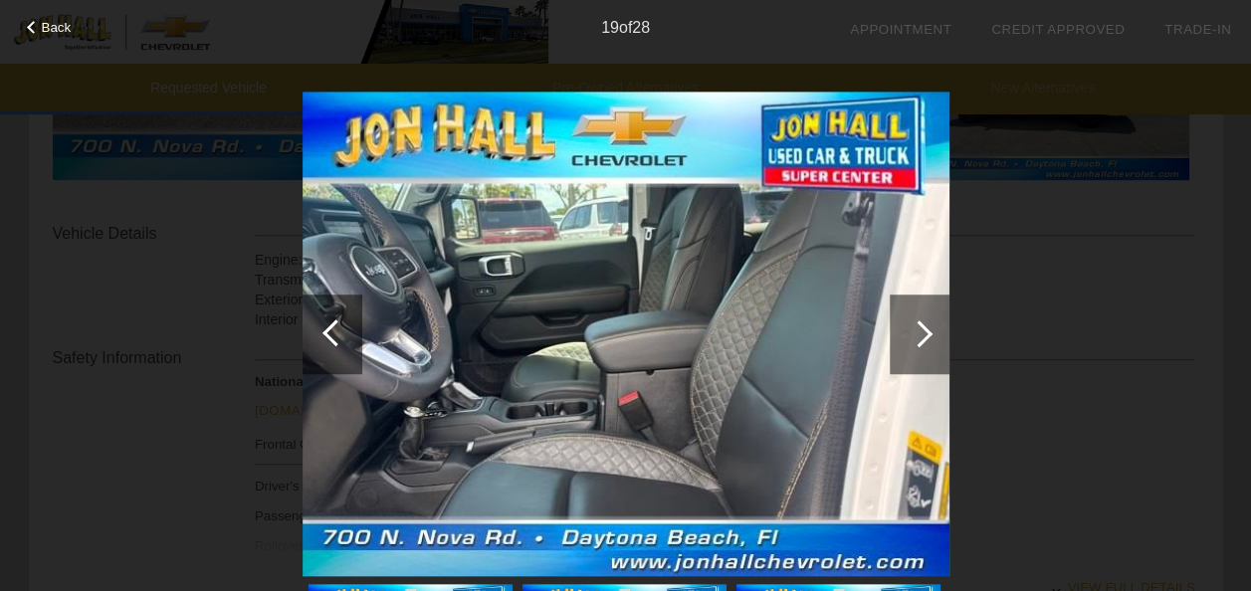
click at [923, 332] on div at bounding box center [918, 333] width 27 height 27
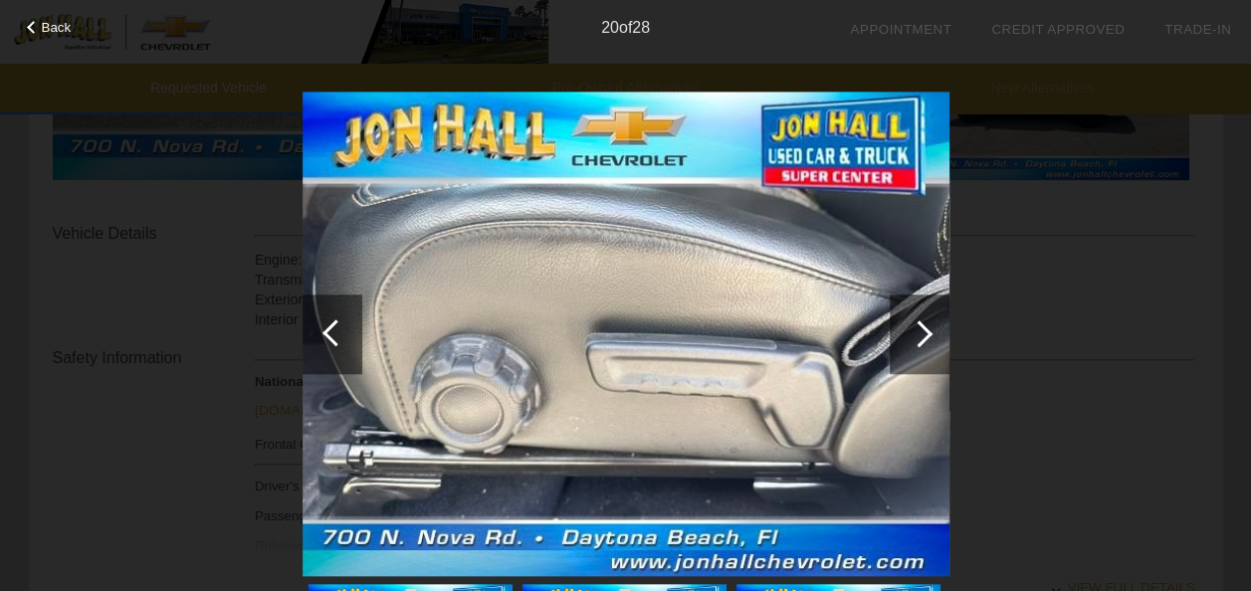
click at [923, 332] on div at bounding box center [918, 333] width 27 height 27
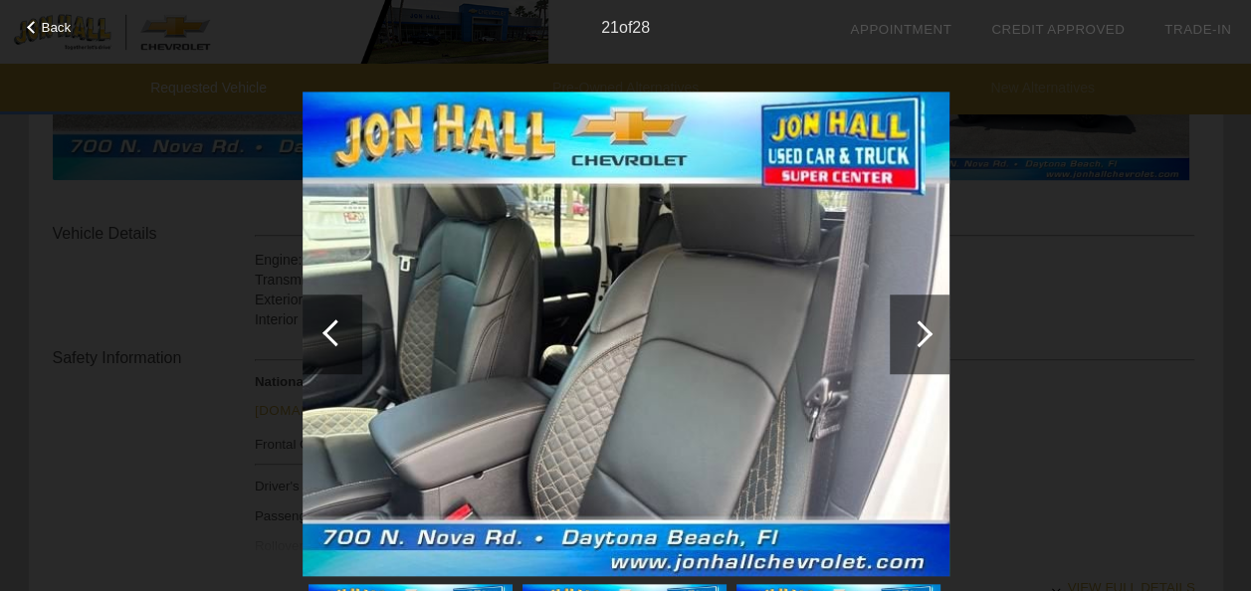
click at [923, 332] on div at bounding box center [918, 333] width 27 height 27
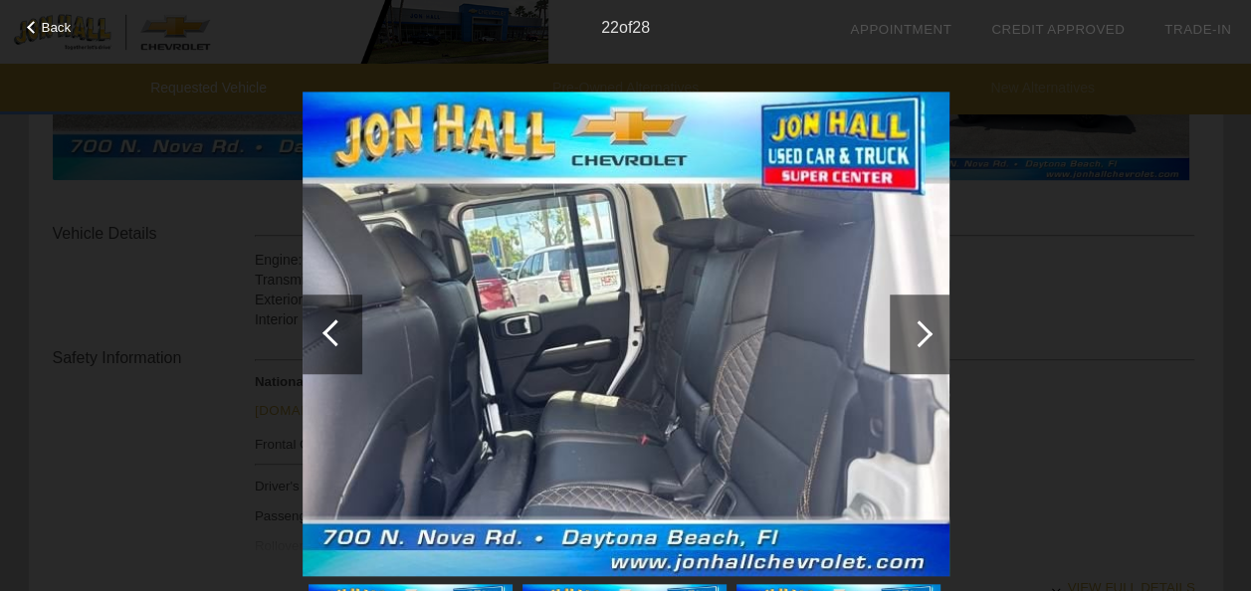
click at [923, 332] on div at bounding box center [918, 333] width 27 height 27
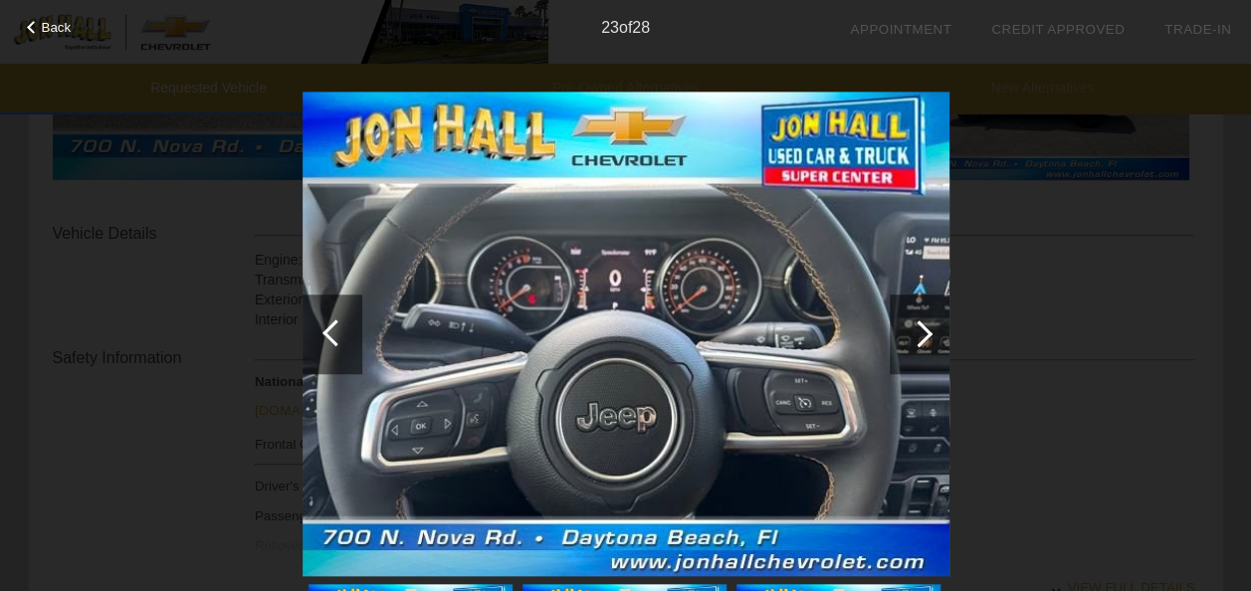
click at [923, 332] on div at bounding box center [918, 333] width 27 height 27
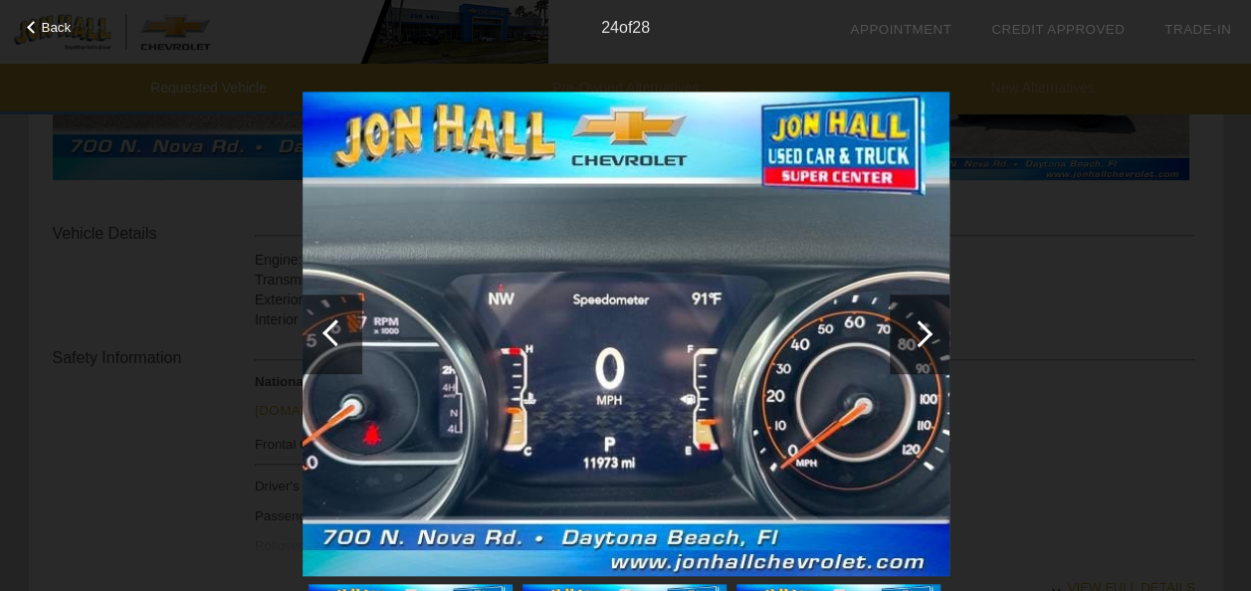
click at [923, 332] on div at bounding box center [918, 333] width 27 height 27
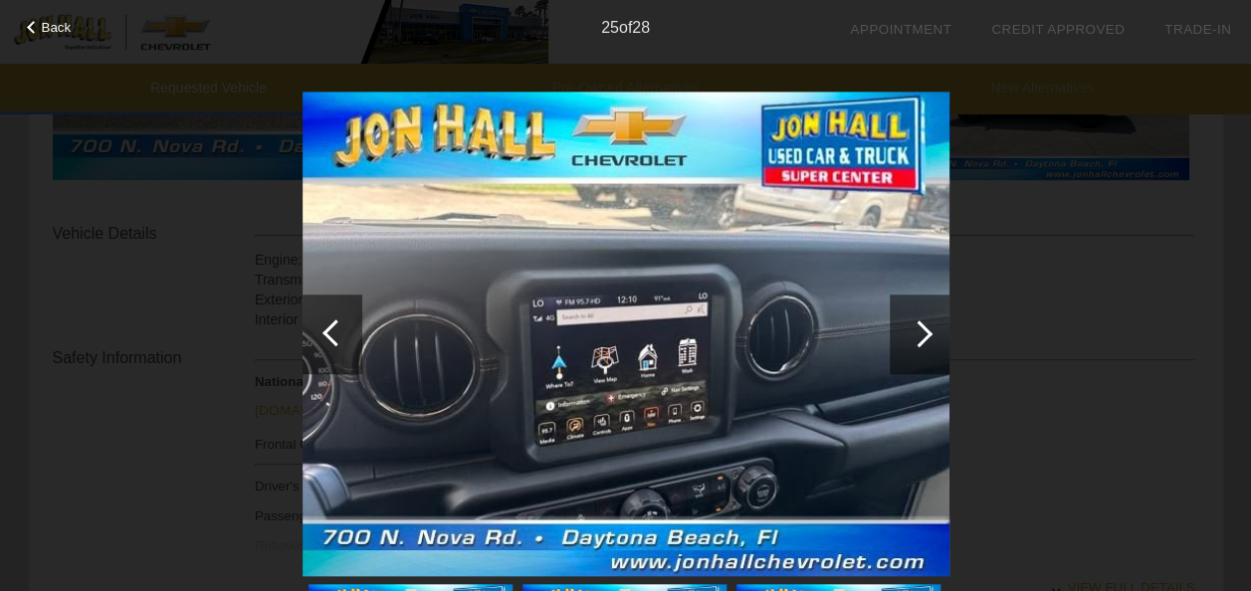
click at [923, 332] on div at bounding box center [918, 333] width 27 height 27
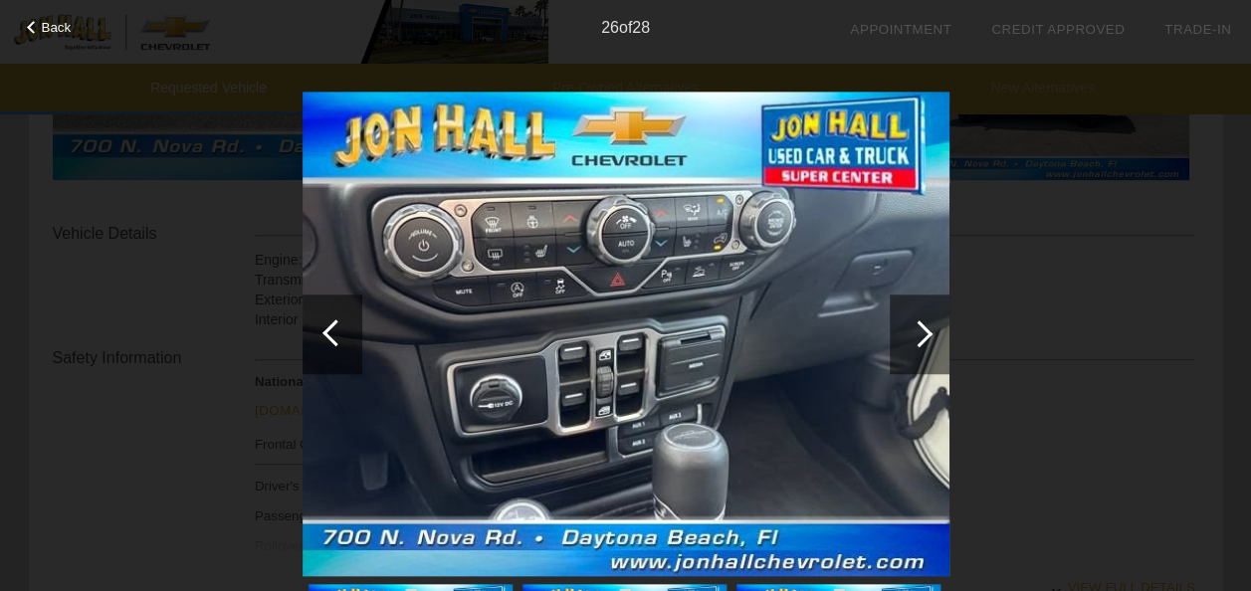
click at [923, 332] on div at bounding box center [918, 333] width 27 height 27
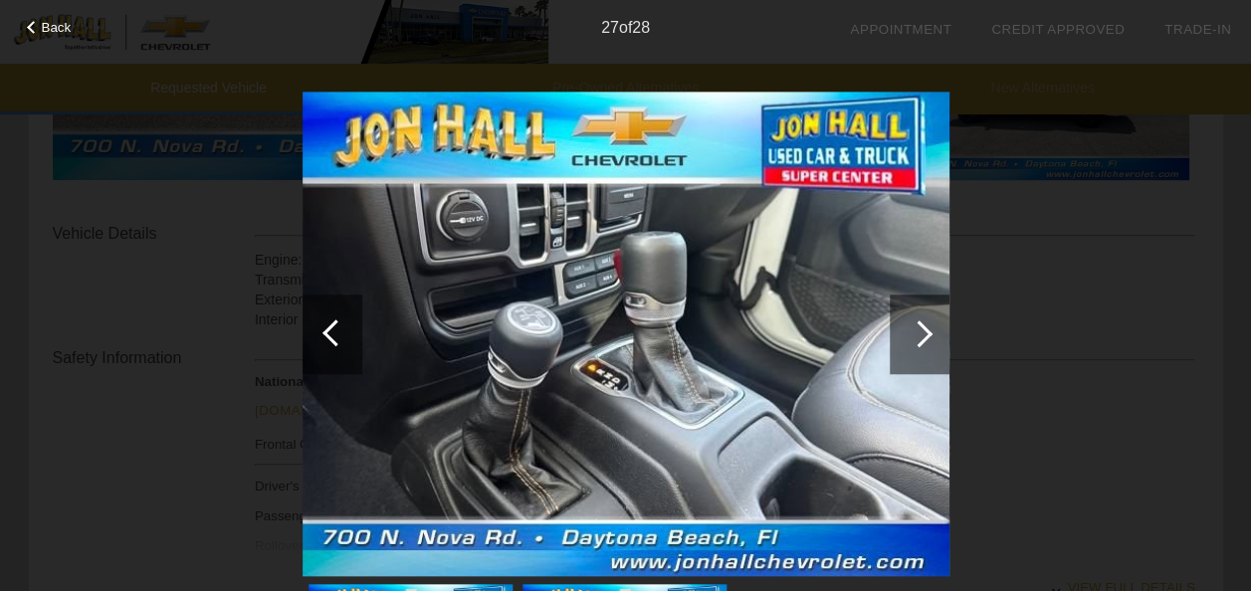
click at [923, 332] on div at bounding box center [918, 333] width 27 height 27
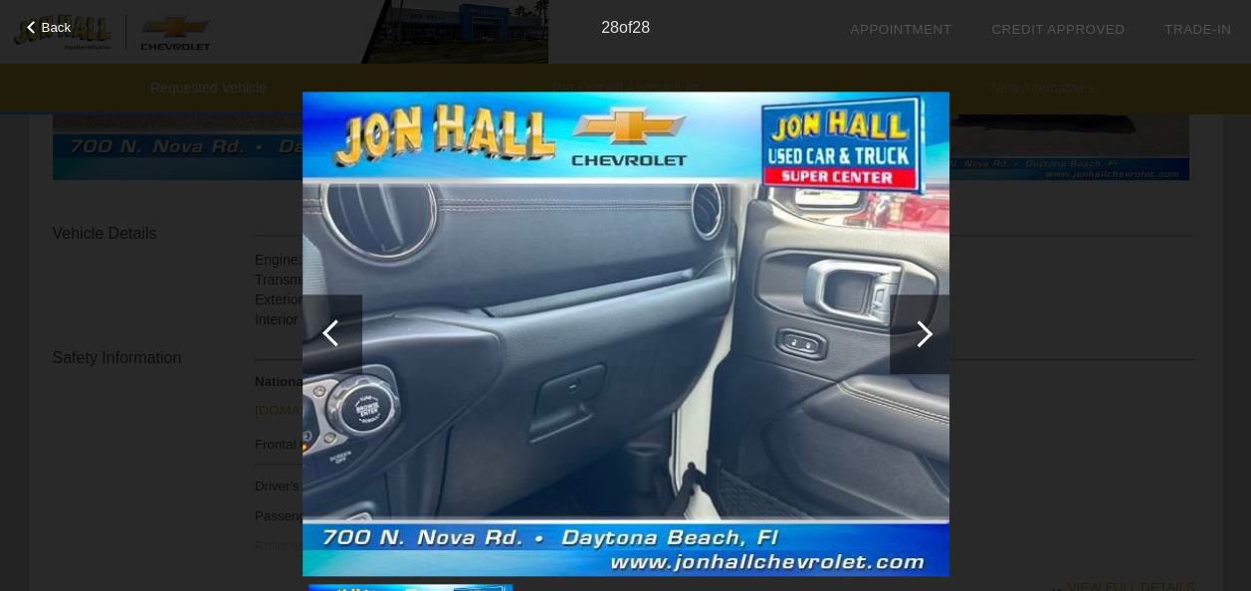
click at [923, 332] on div at bounding box center [918, 333] width 27 height 27
click at [324, 330] on div at bounding box center [335, 332] width 27 height 27
